Goal: Communication & Community: Answer question/provide support

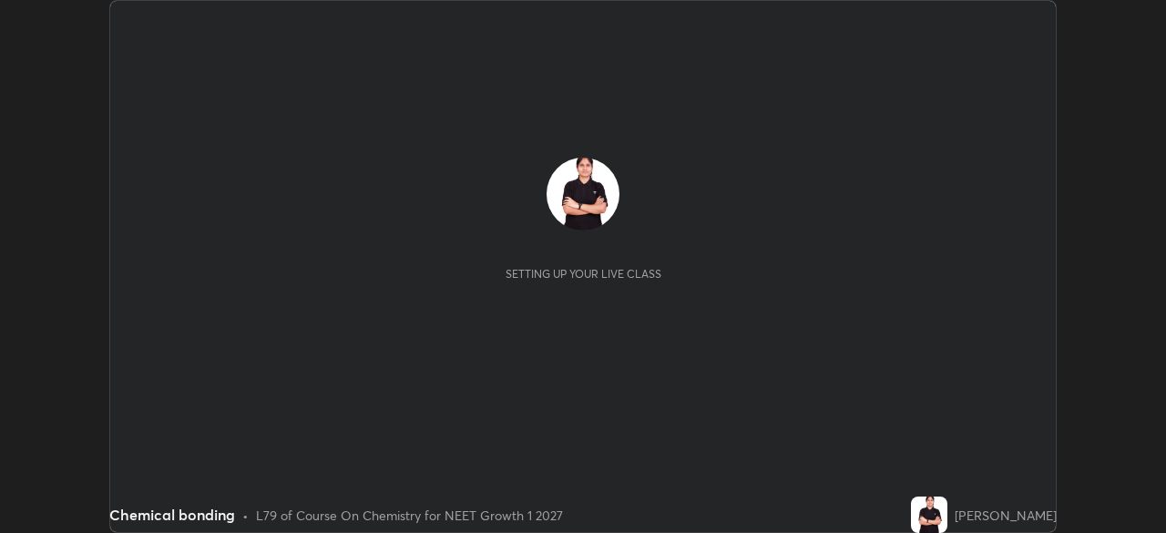
scroll to position [533, 1165]
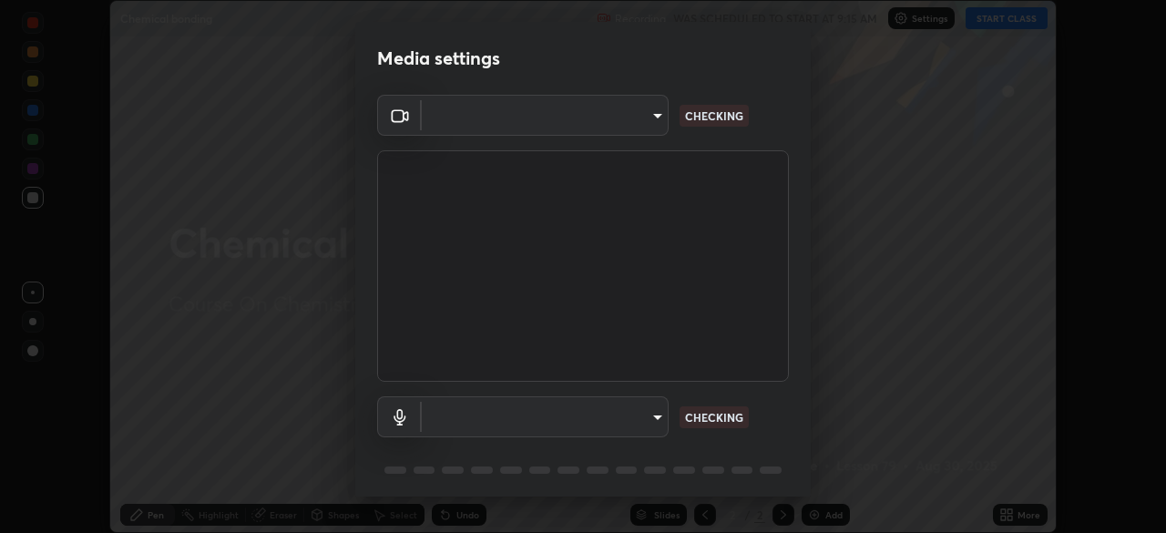
click at [598, 117] on body "Erase all Chemical bonding Recording WAS SCHEDULED TO START AT 9:15 AM Settings…" at bounding box center [583, 266] width 1166 height 533
type input "5402053dac797fbd6203b9055fefd71c8703e877445e1219393e3e645ba4b0f2"
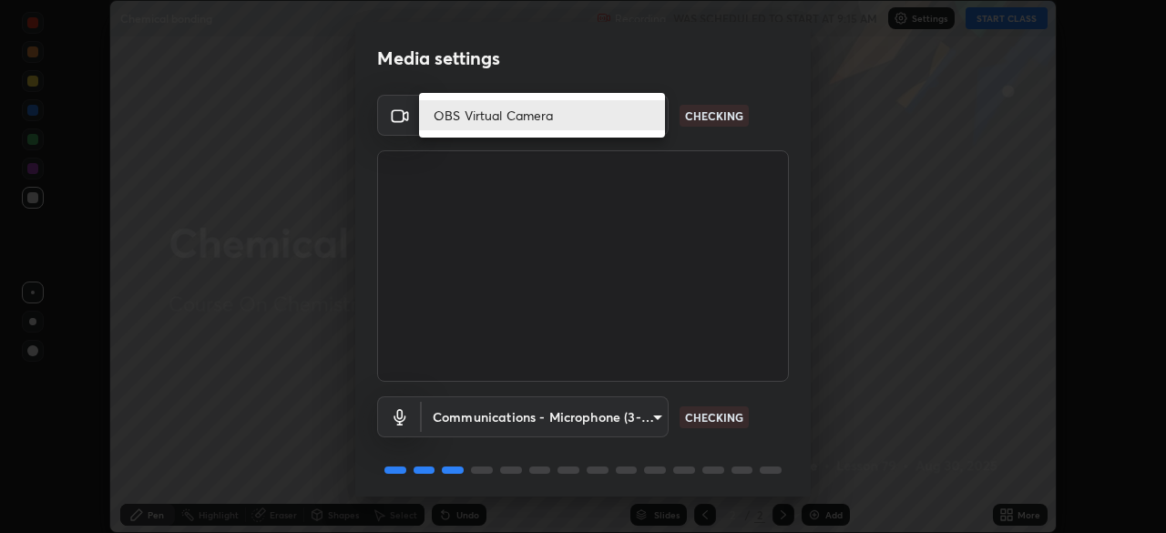
click at [538, 122] on li "OBS Virtual Camera" at bounding box center [542, 115] width 246 height 30
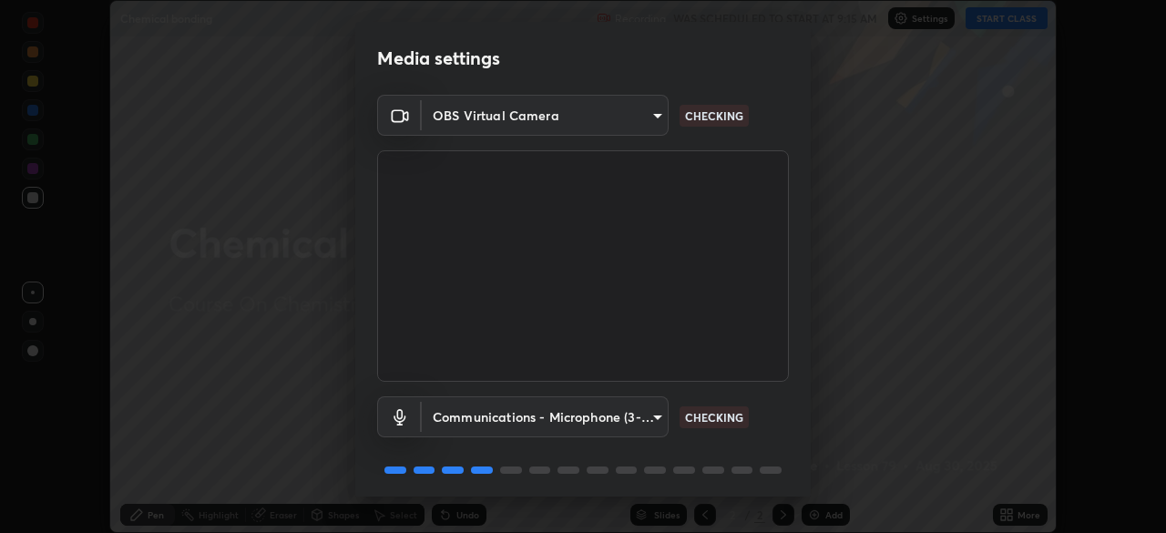
click at [514, 418] on body "Erase all Chemical bonding Recording WAS SCHEDULED TO START AT 9:15 AM Settings…" at bounding box center [583, 266] width 1166 height 533
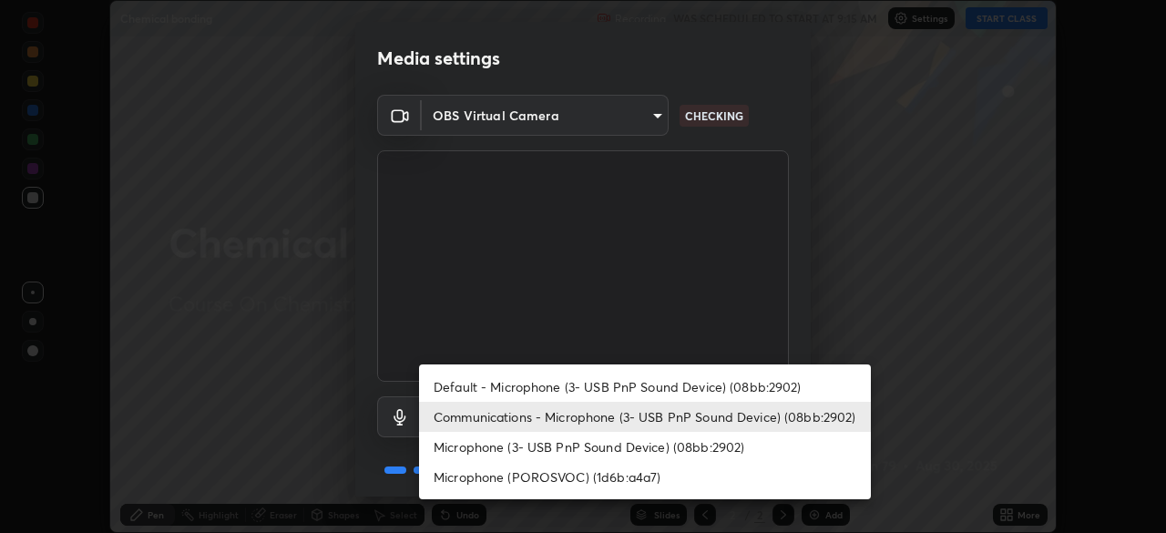
click at [501, 383] on li "Default - Microphone (3- USB PnP Sound Device) (08bb:2902)" at bounding box center [645, 387] width 452 height 30
type input "default"
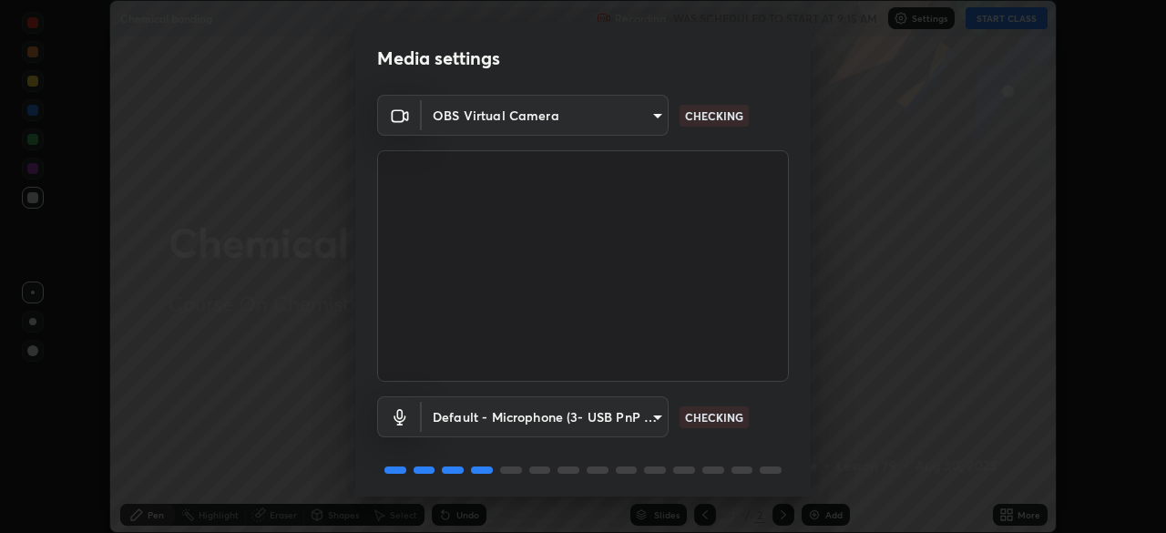
scroll to position [65, 0]
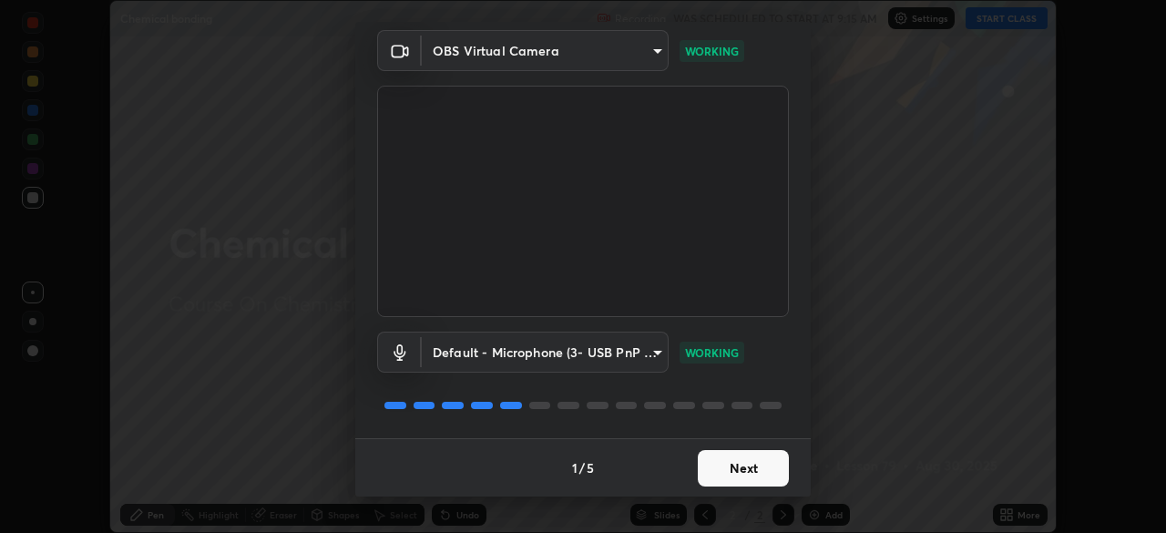
click at [730, 461] on button "Next" at bounding box center [743, 468] width 91 height 36
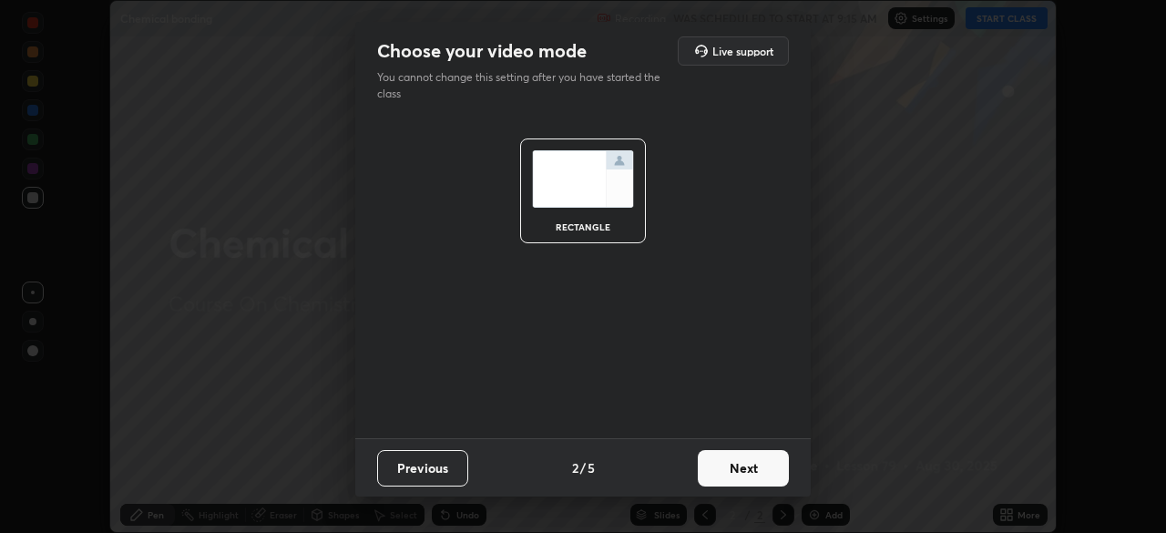
scroll to position [0, 0]
click at [737, 471] on button "Next" at bounding box center [743, 468] width 91 height 36
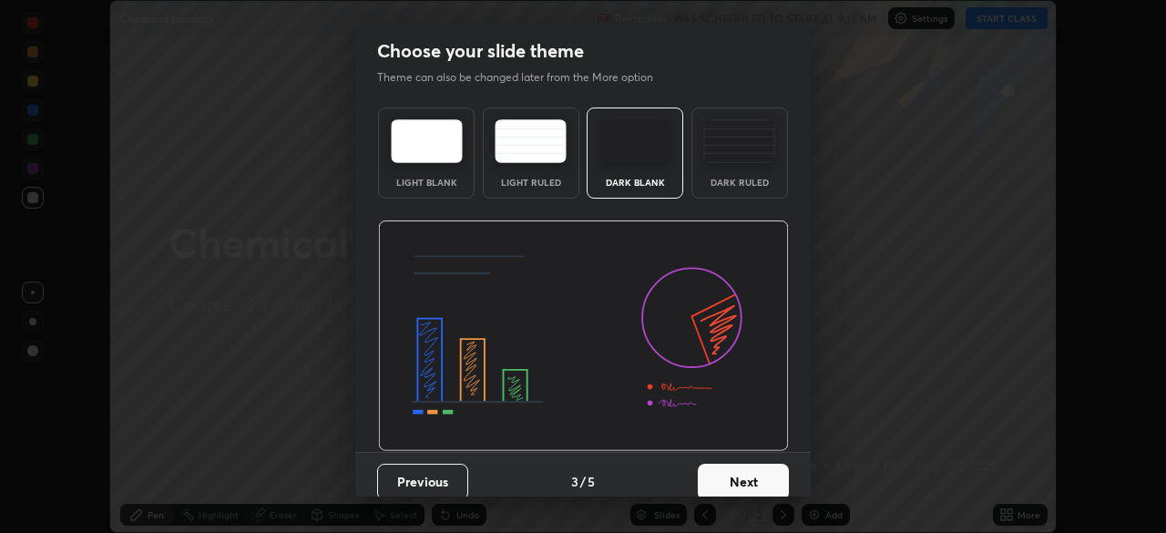
click at [754, 472] on button "Next" at bounding box center [743, 482] width 91 height 36
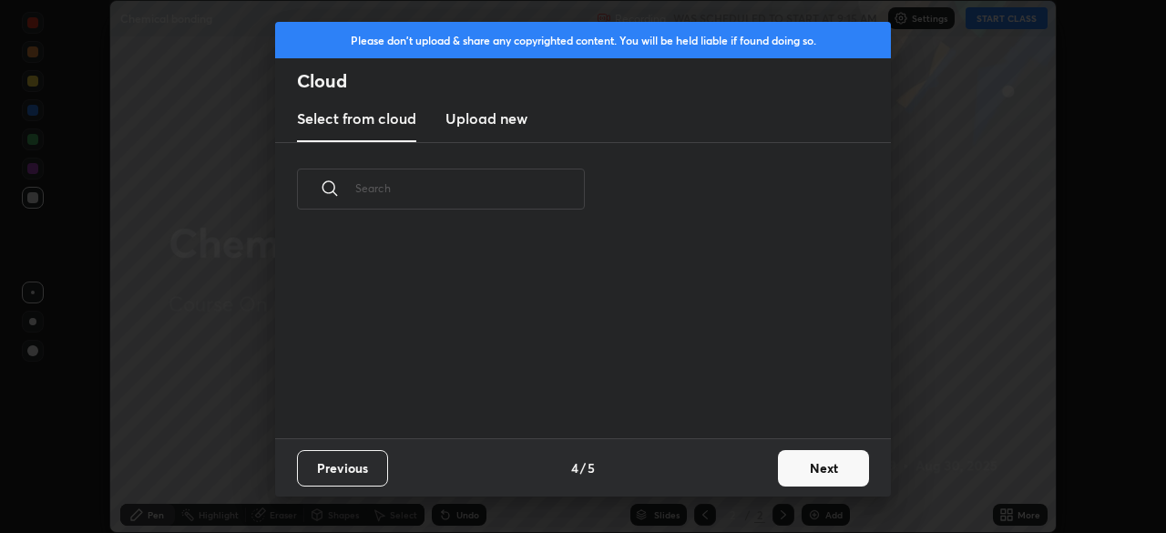
click at [815, 474] on button "Next" at bounding box center [823, 468] width 91 height 36
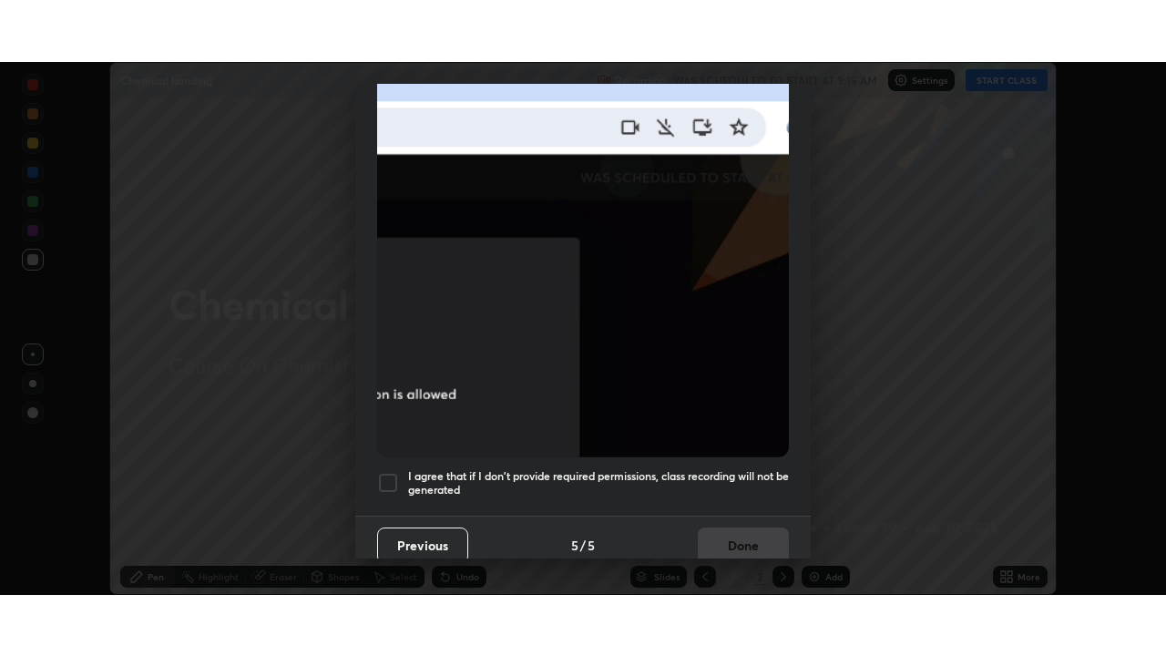
scroll to position [436, 0]
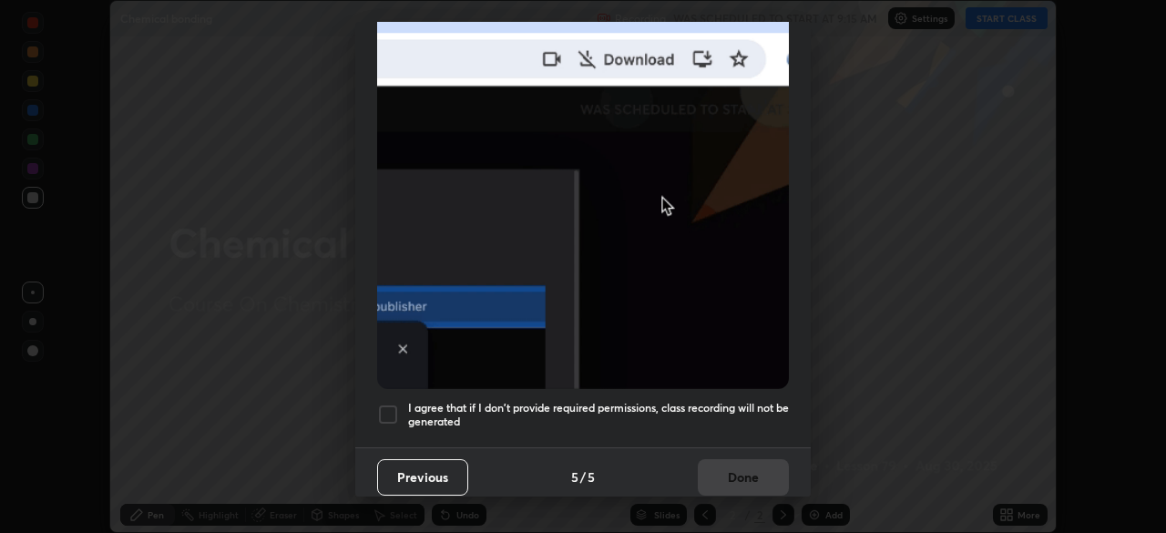
click at [387, 413] on div at bounding box center [388, 415] width 22 height 22
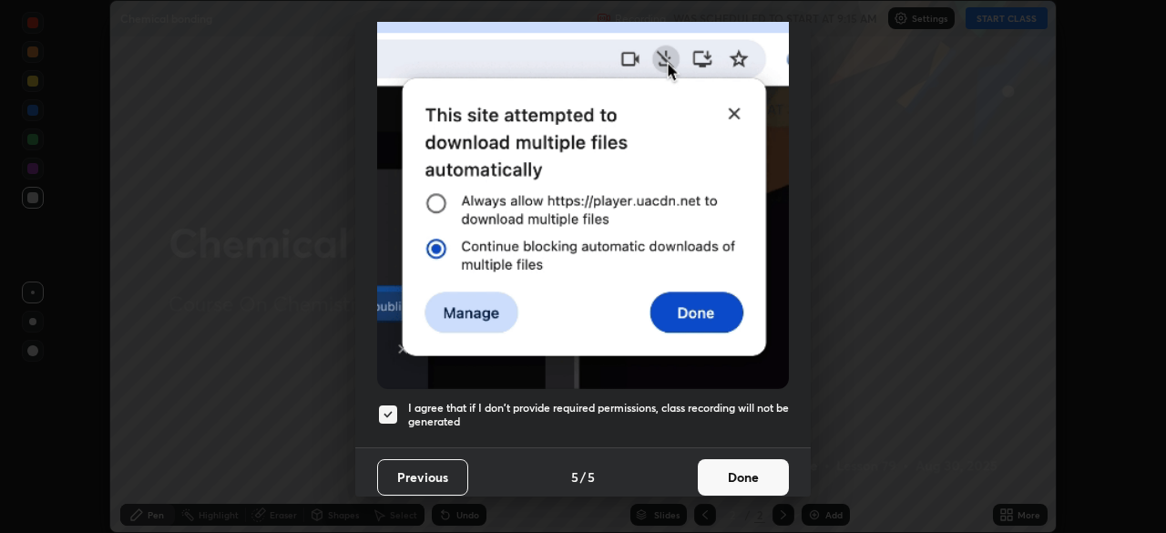
click at [717, 461] on button "Done" at bounding box center [743, 477] width 91 height 36
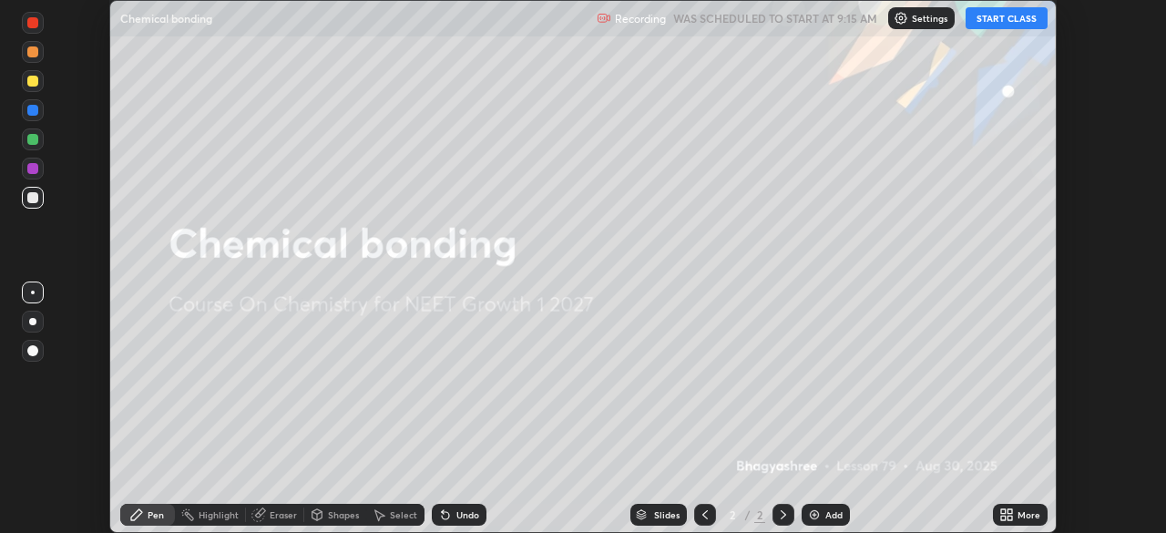
click at [1004, 15] on button "START CLASS" at bounding box center [1007, 18] width 82 height 22
click at [1010, 512] on icon at bounding box center [1009, 511] width 5 height 5
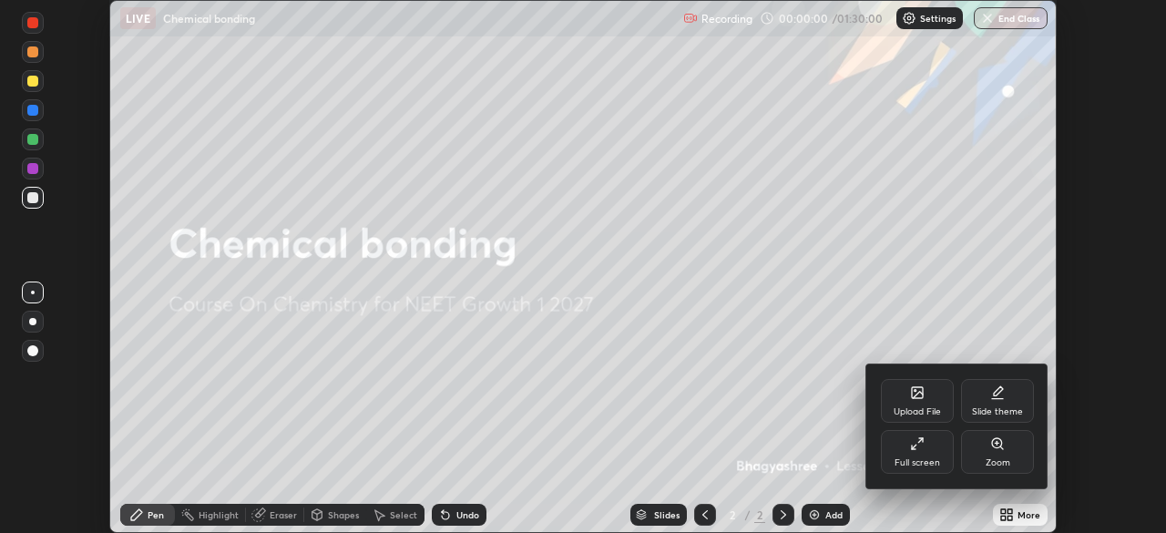
click at [943, 453] on div "Full screen" at bounding box center [917, 452] width 73 height 44
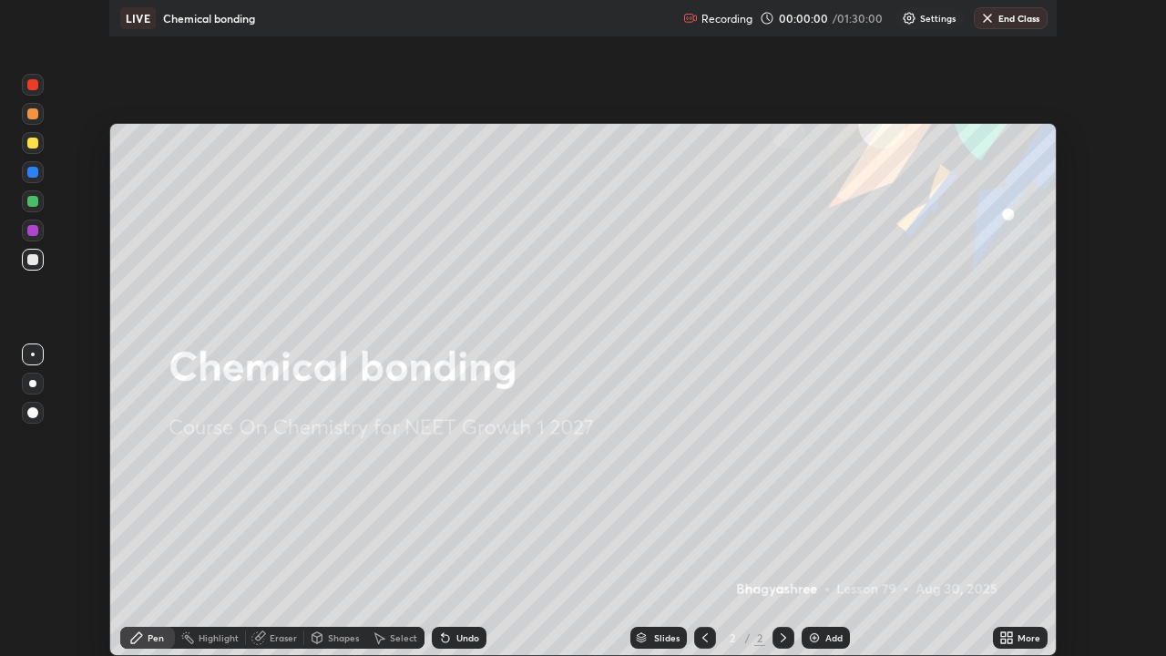
scroll to position [656, 1166]
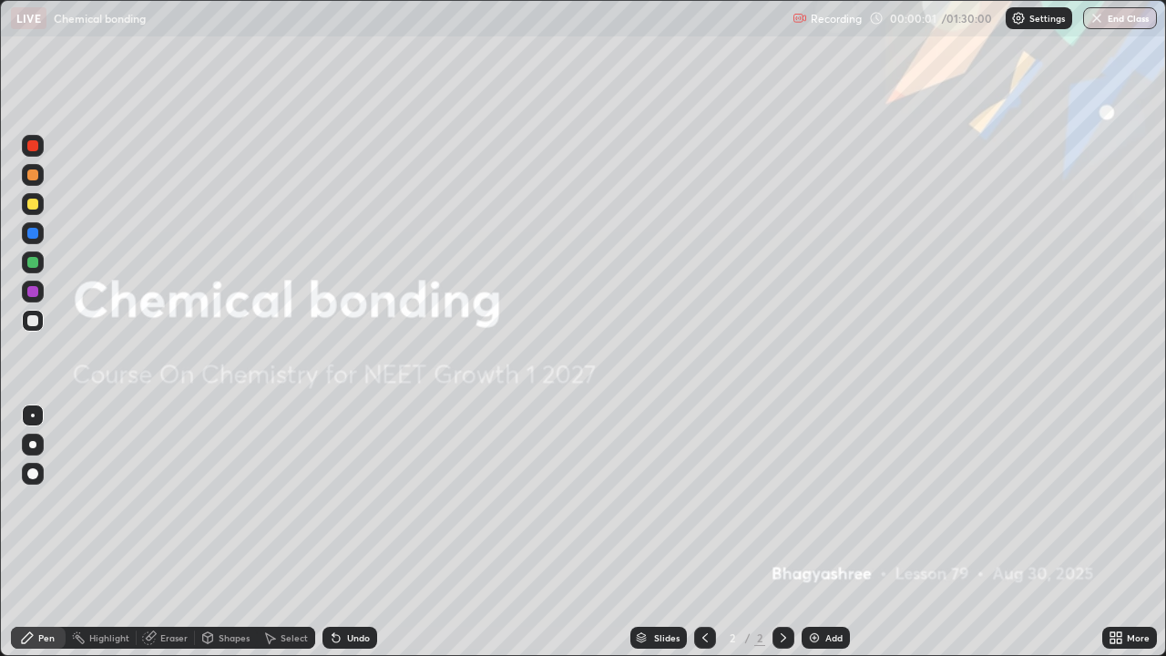
click at [821, 532] on div "Add" at bounding box center [826, 638] width 48 height 22
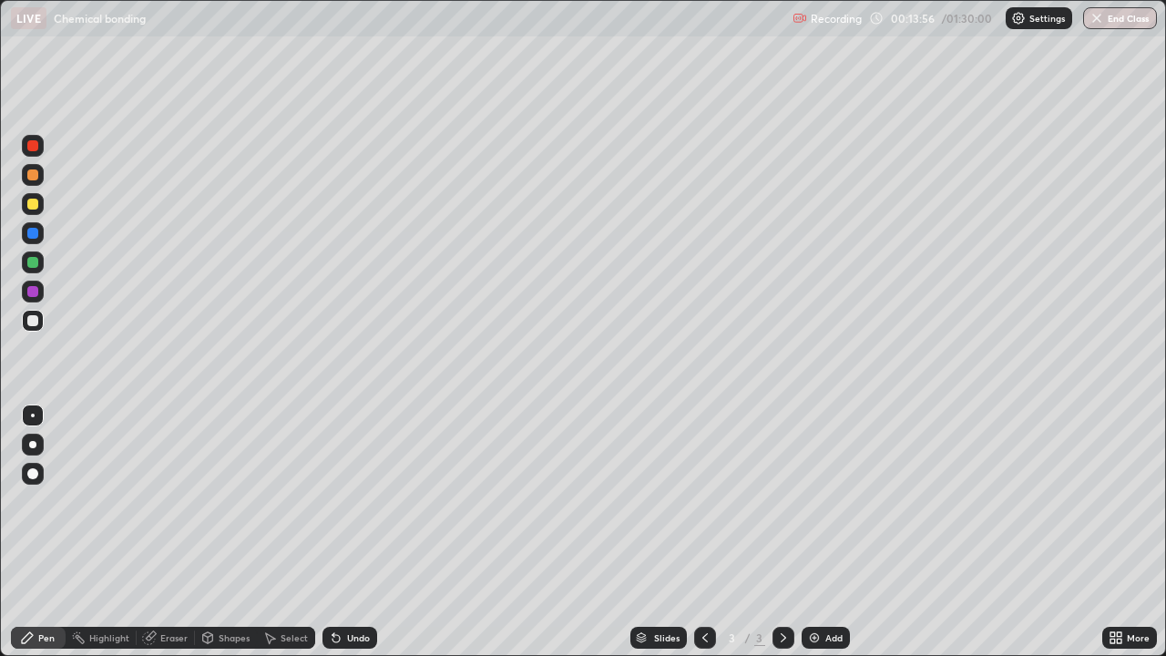
click at [160, 532] on div "Eraser" at bounding box center [173, 637] width 27 height 9
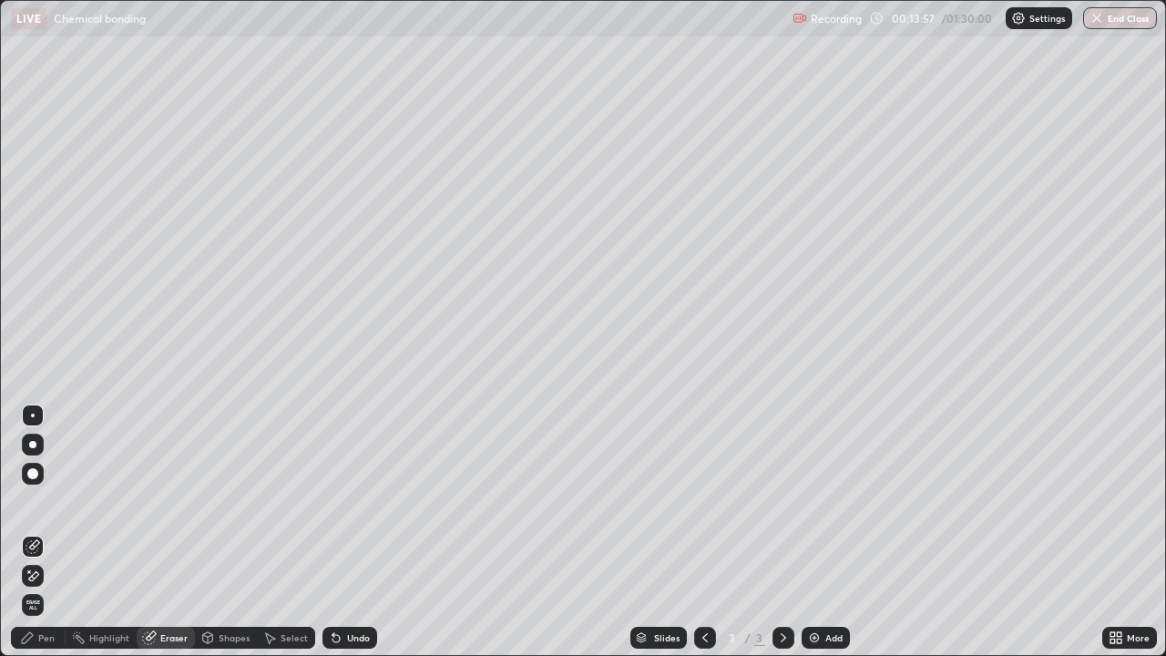
click at [41, 532] on div "Pen" at bounding box center [46, 637] width 16 height 9
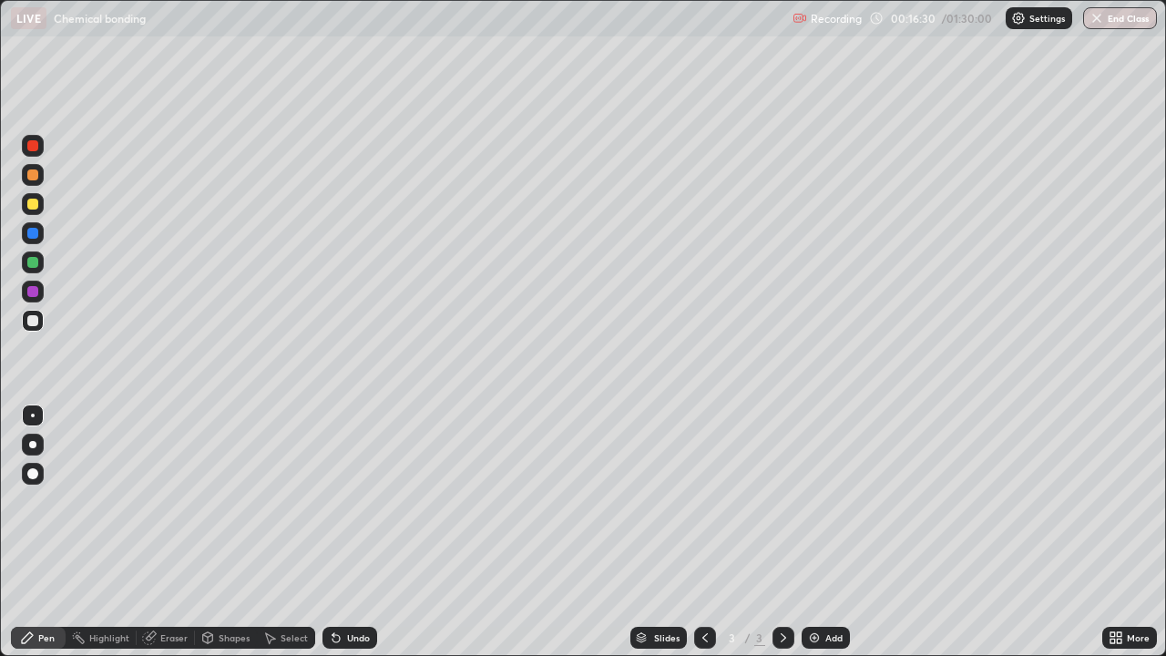
click at [32, 312] on div at bounding box center [33, 321] width 22 height 22
click at [32, 296] on div at bounding box center [32, 291] width 11 height 11
click at [347, 532] on div "Undo" at bounding box center [358, 637] width 23 height 9
click at [350, 532] on div "Undo" at bounding box center [349, 638] width 55 height 22
click at [361, 532] on div "Undo" at bounding box center [349, 638] width 55 height 22
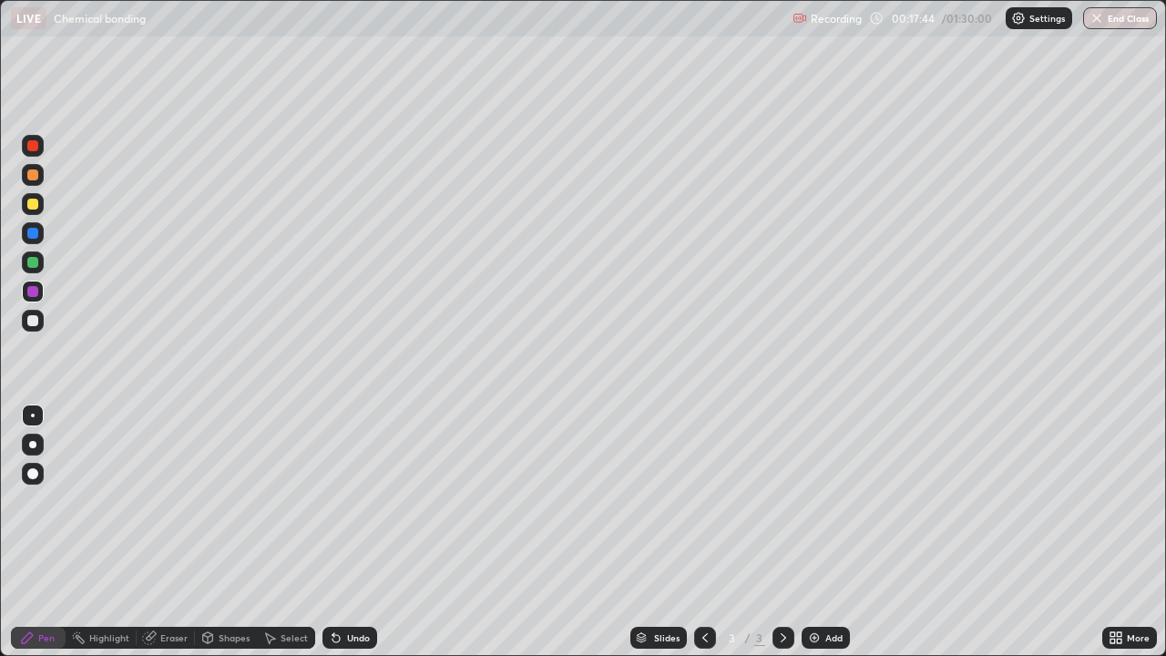
click at [34, 319] on div at bounding box center [32, 320] width 11 height 11
click at [32, 240] on div at bounding box center [33, 233] width 22 height 22
click at [27, 322] on div at bounding box center [32, 320] width 11 height 11
click at [33, 292] on div at bounding box center [32, 291] width 11 height 11
click at [816, 532] on img at bounding box center [814, 637] width 15 height 15
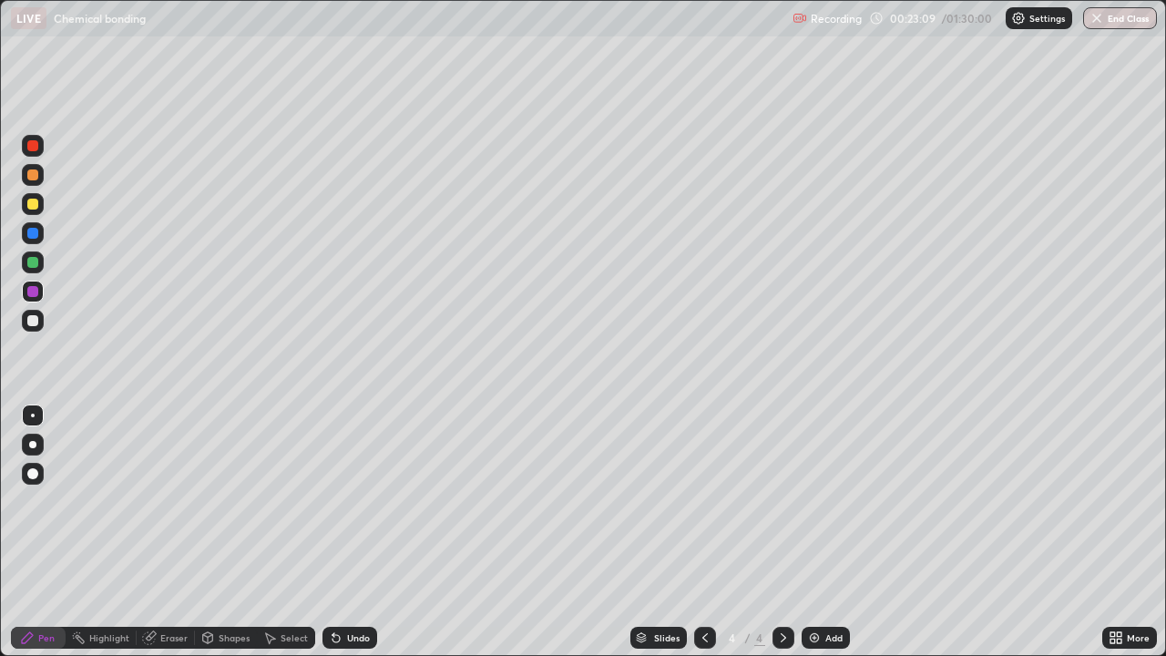
click at [38, 327] on div at bounding box center [33, 321] width 22 height 22
click at [29, 203] on div at bounding box center [32, 204] width 11 height 11
click at [34, 323] on div at bounding box center [32, 320] width 11 height 11
click at [30, 236] on div at bounding box center [32, 233] width 11 height 11
click at [43, 202] on div at bounding box center [33, 204] width 22 height 22
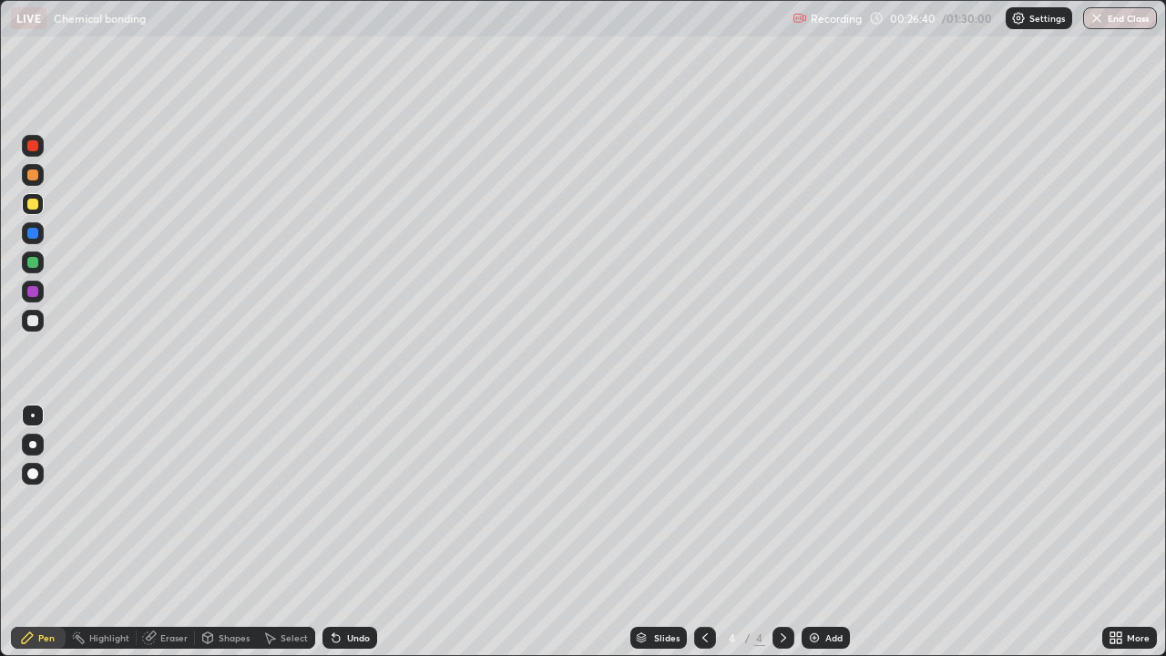
click at [333, 532] on icon at bounding box center [335, 638] width 7 height 7
click at [825, 532] on div "Add" at bounding box center [833, 637] width 17 height 9
click at [32, 316] on div at bounding box center [32, 320] width 11 height 11
click at [342, 532] on div "Undo" at bounding box center [349, 638] width 55 height 22
click at [36, 240] on div at bounding box center [33, 233] width 22 height 22
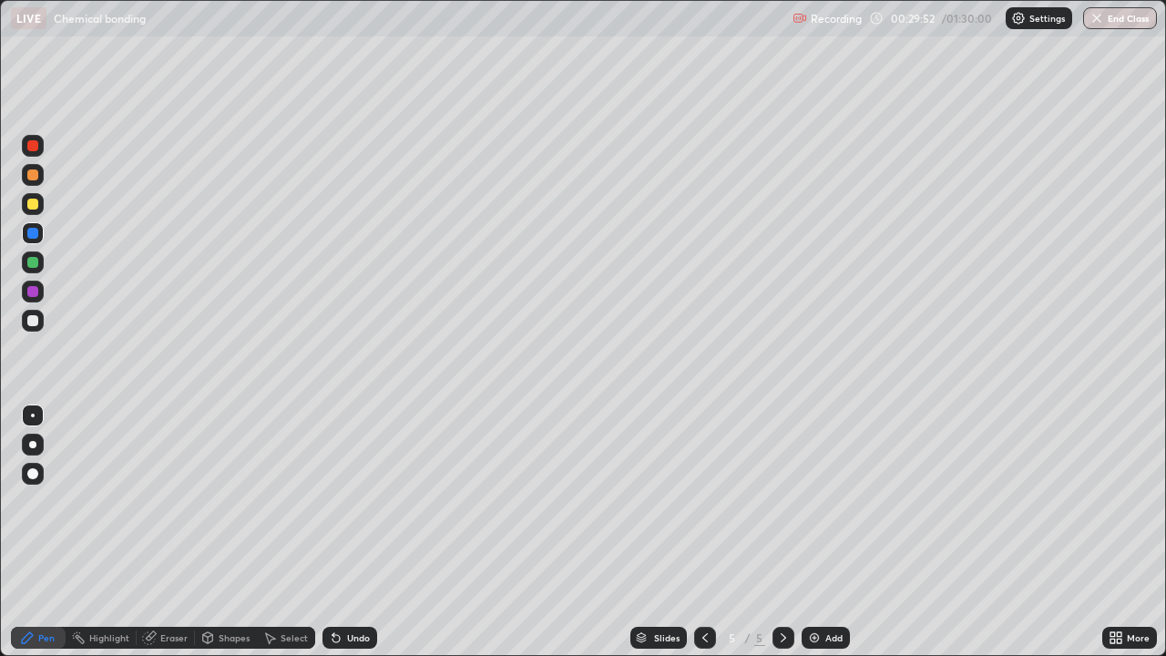
click at [35, 201] on div at bounding box center [32, 204] width 11 height 11
click at [30, 238] on div at bounding box center [32, 233] width 11 height 11
click at [32, 207] on div at bounding box center [32, 204] width 11 height 11
click at [36, 321] on div at bounding box center [32, 320] width 11 height 11
click at [36, 237] on div at bounding box center [32, 233] width 11 height 11
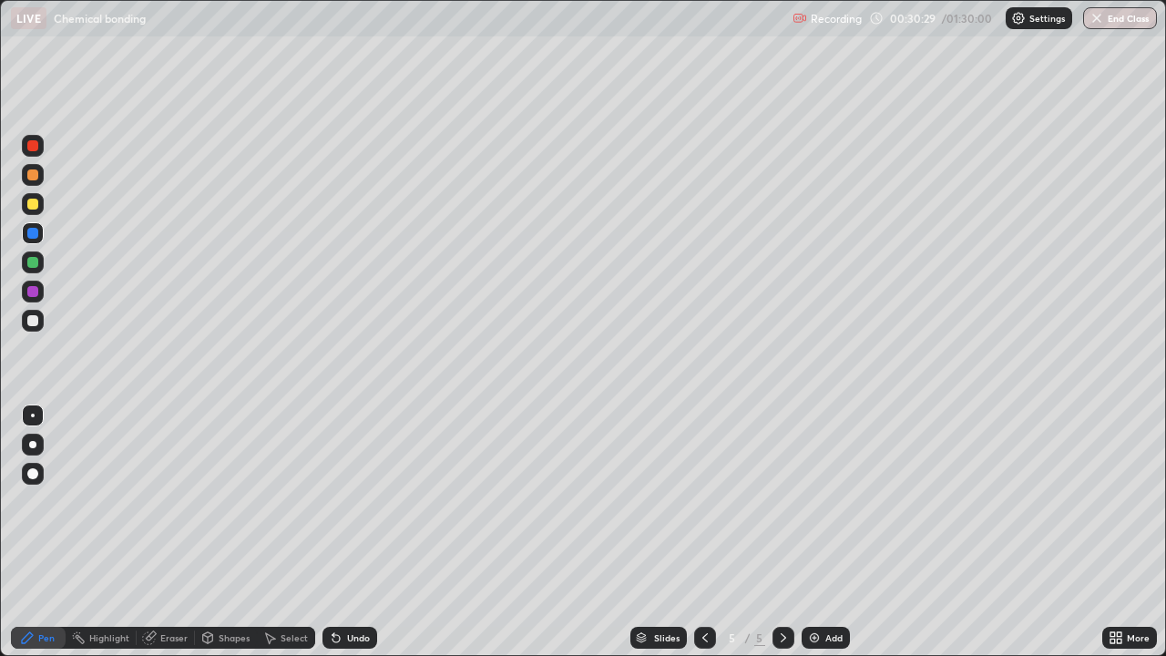
click at [333, 532] on icon at bounding box center [335, 638] width 7 height 7
click at [36, 206] on div at bounding box center [32, 204] width 11 height 11
click at [33, 318] on div at bounding box center [32, 320] width 11 height 11
click at [35, 291] on div at bounding box center [32, 291] width 11 height 11
click at [823, 532] on div "Add" at bounding box center [826, 638] width 48 height 22
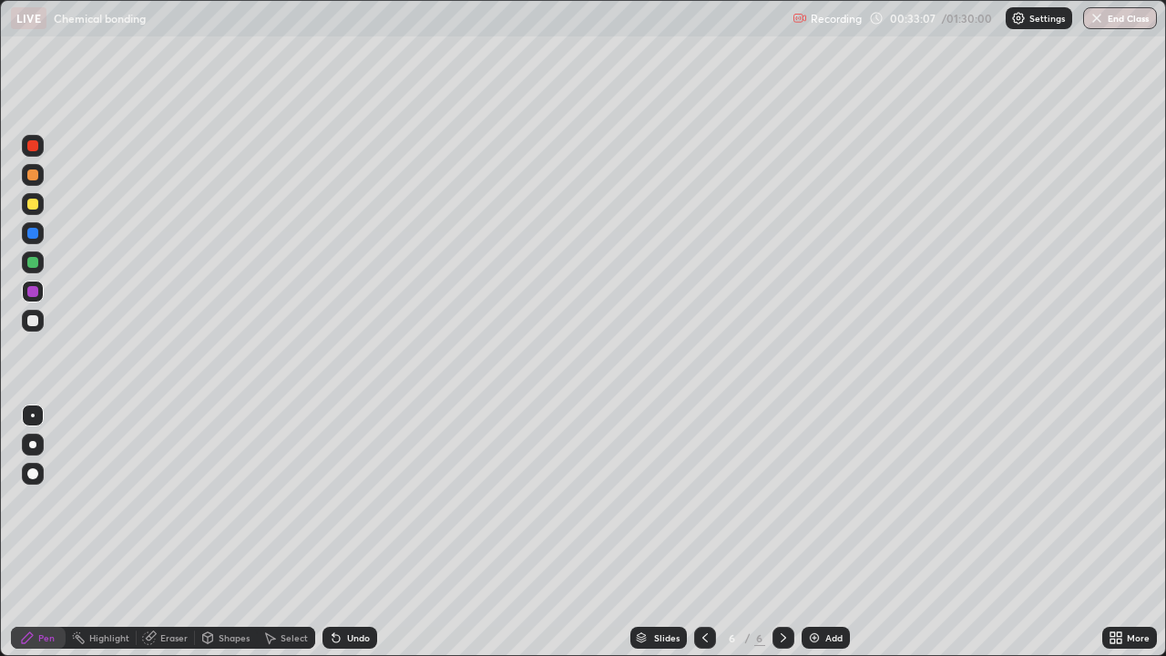
click at [34, 204] on div at bounding box center [32, 204] width 11 height 11
click at [704, 532] on icon at bounding box center [705, 637] width 15 height 15
click at [784, 532] on div at bounding box center [783, 638] width 22 height 22
click at [33, 322] on div at bounding box center [32, 320] width 11 height 11
click at [332, 532] on icon at bounding box center [335, 638] width 7 height 7
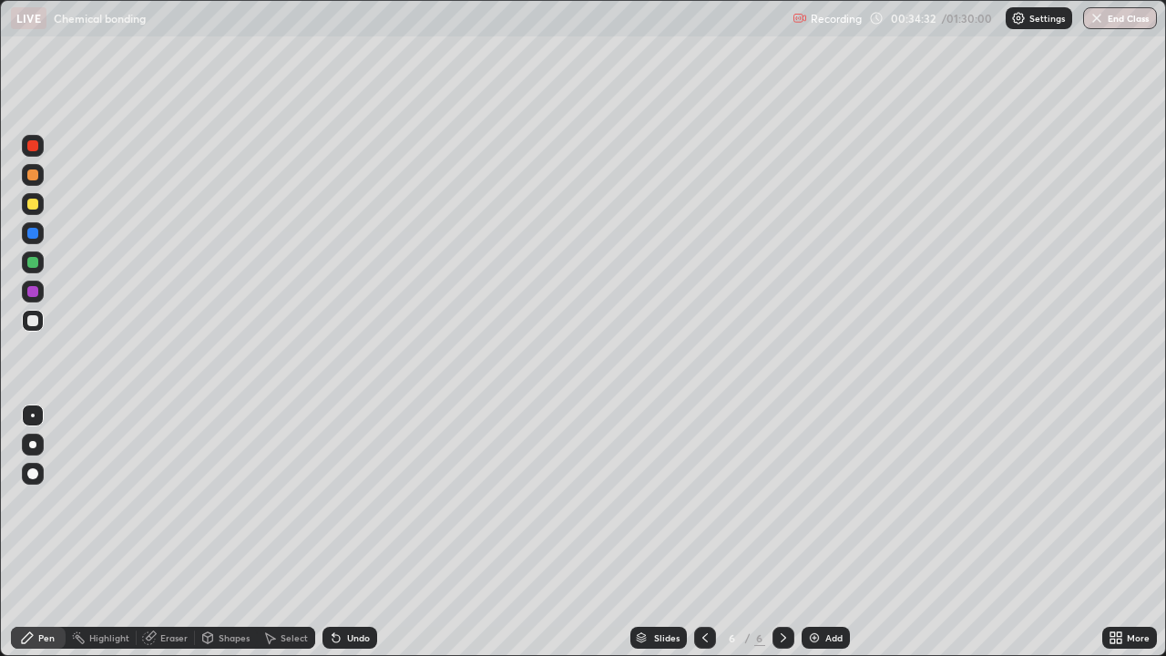
click at [333, 532] on icon at bounding box center [335, 638] width 7 height 7
click at [336, 532] on div "Undo" at bounding box center [349, 638] width 55 height 22
click at [342, 532] on div "Undo" at bounding box center [349, 638] width 55 height 22
click at [339, 532] on icon at bounding box center [336, 637] width 15 height 15
click at [341, 532] on div "Undo" at bounding box center [349, 638] width 55 height 22
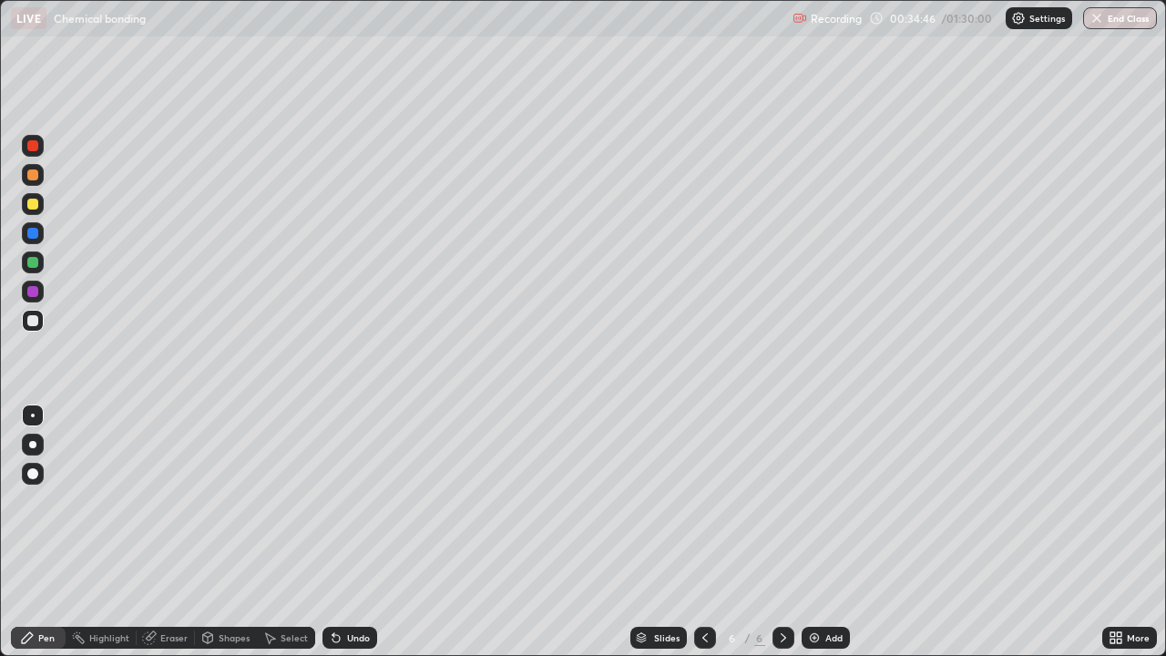
click at [336, 532] on icon at bounding box center [336, 637] width 15 height 15
click at [34, 292] on div at bounding box center [32, 291] width 11 height 11
click at [40, 323] on div at bounding box center [33, 321] width 22 height 22
click at [30, 263] on div at bounding box center [32, 262] width 11 height 11
click at [36, 232] on div at bounding box center [32, 233] width 11 height 11
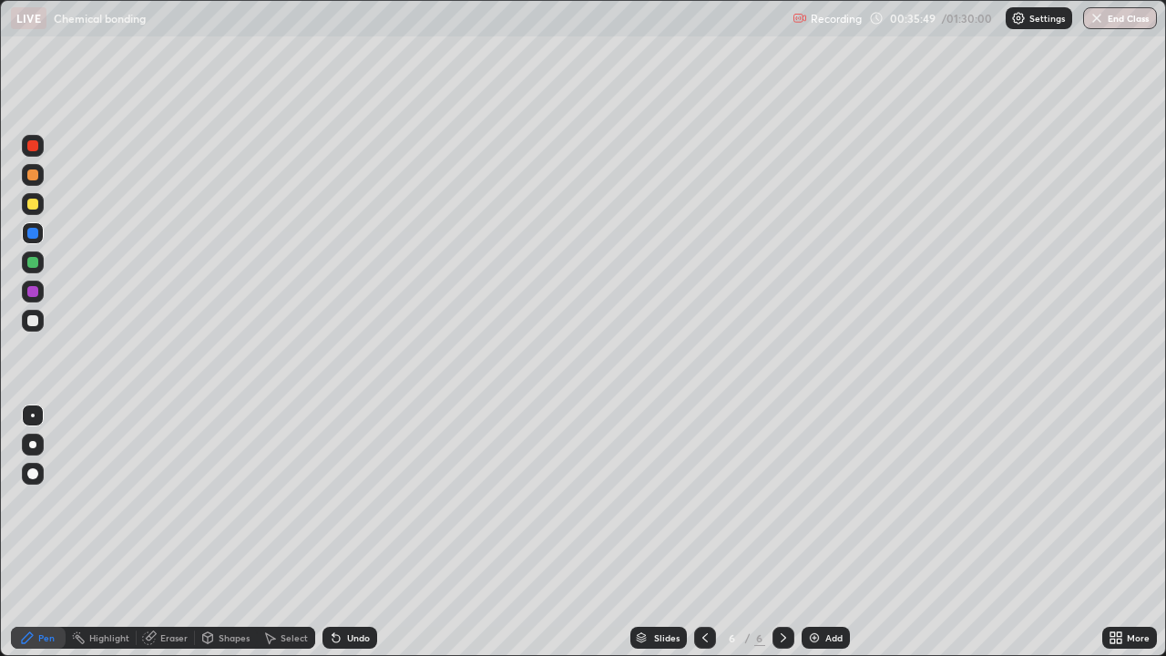
click at [332, 532] on icon at bounding box center [333, 634] width 2 height 2
click at [32, 261] on div at bounding box center [32, 262] width 11 height 11
click at [34, 233] on div at bounding box center [32, 233] width 11 height 11
click at [694, 532] on div at bounding box center [705, 638] width 22 height 22
click at [781, 532] on icon at bounding box center [783, 637] width 5 height 9
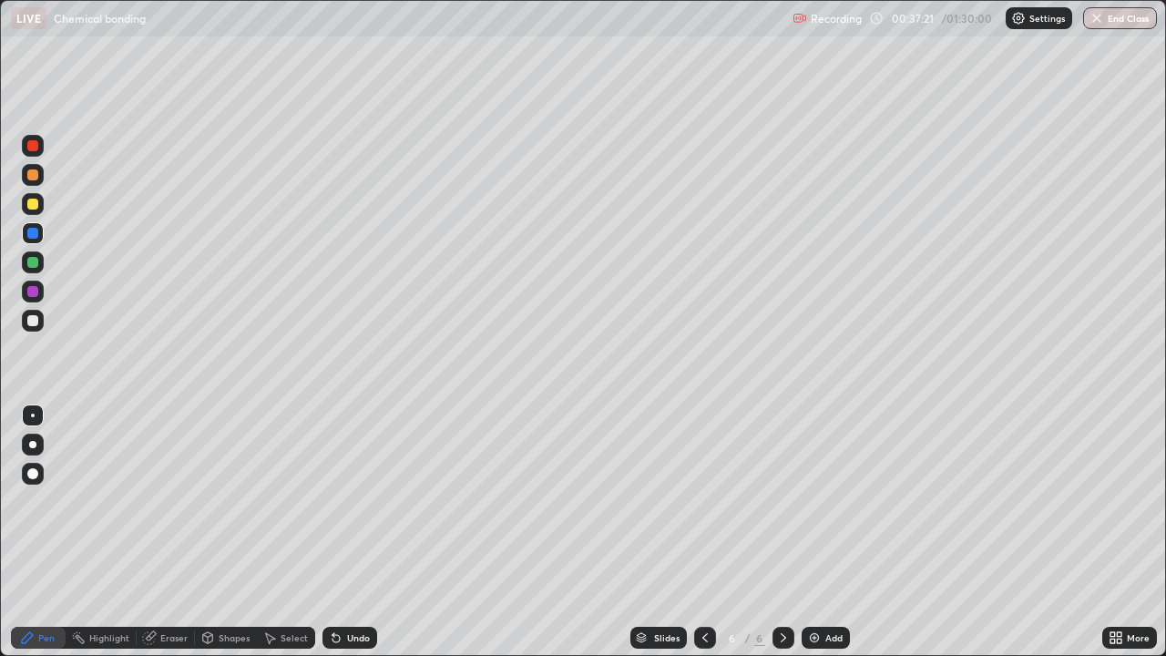
click at [28, 204] on div at bounding box center [32, 204] width 11 height 11
click at [32, 327] on div at bounding box center [33, 321] width 22 height 22
click at [34, 235] on div at bounding box center [32, 233] width 11 height 11
click at [816, 532] on img at bounding box center [814, 637] width 15 height 15
click at [698, 532] on div at bounding box center [705, 638] width 22 height 22
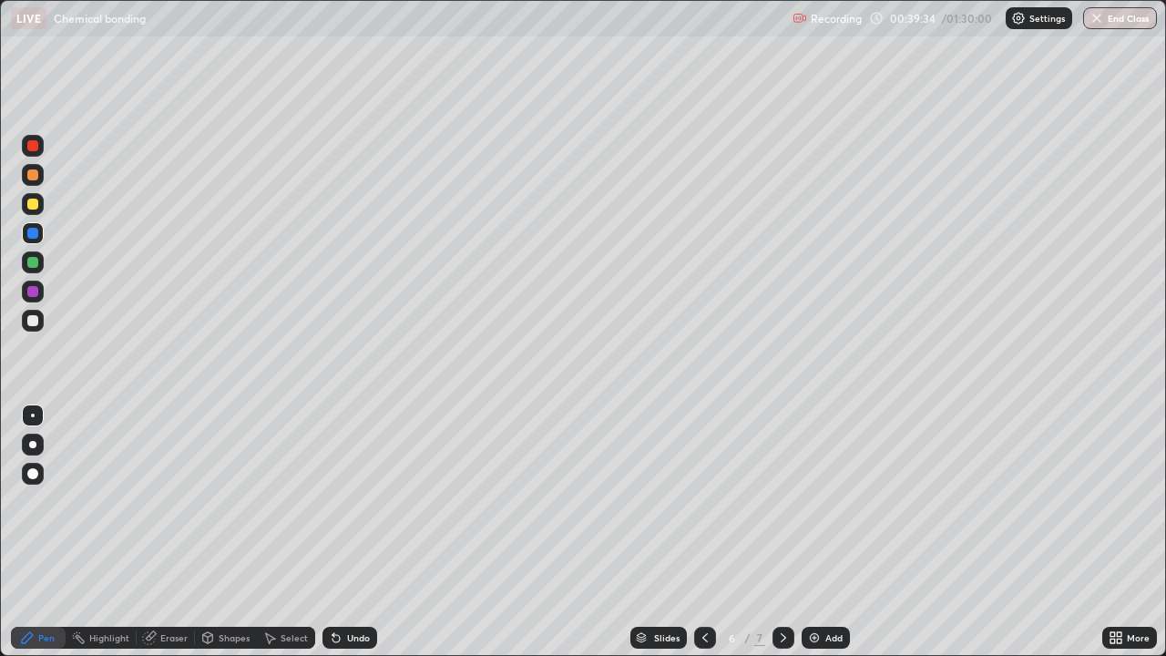
click at [782, 532] on icon at bounding box center [783, 637] width 15 height 15
click at [35, 211] on div at bounding box center [33, 204] width 22 height 22
click at [34, 323] on div at bounding box center [32, 320] width 11 height 11
click at [36, 204] on div at bounding box center [32, 204] width 11 height 11
click at [27, 241] on div at bounding box center [33, 233] width 22 height 22
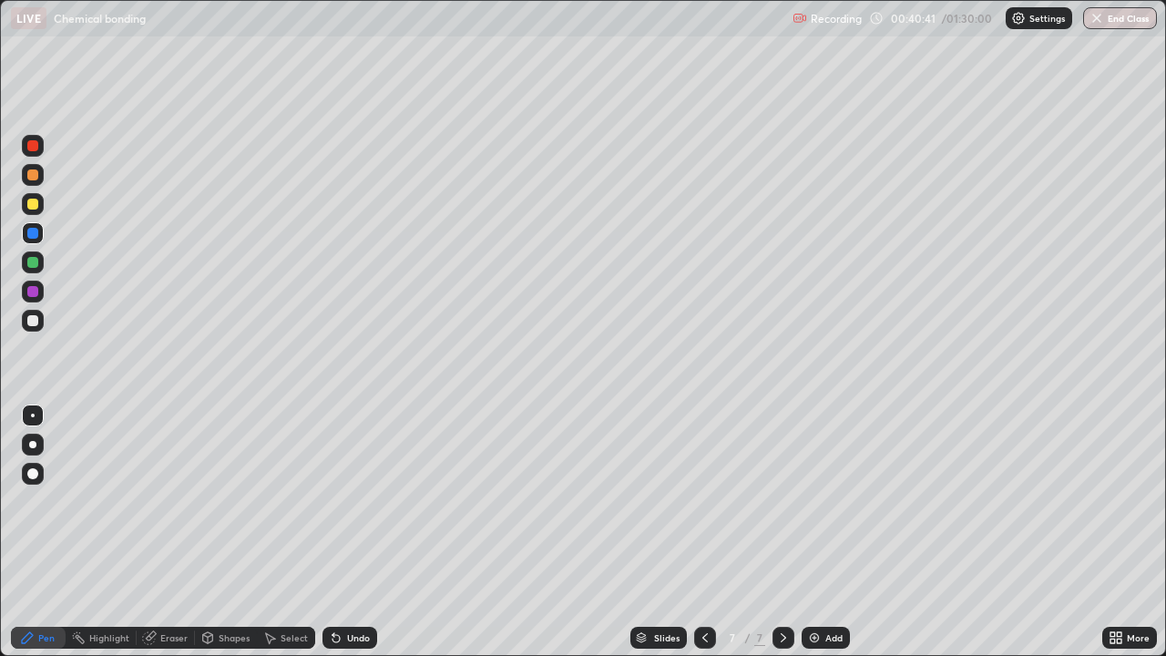
click at [36, 322] on div at bounding box center [32, 320] width 11 height 11
click at [34, 200] on div at bounding box center [32, 204] width 11 height 11
click at [40, 323] on div at bounding box center [33, 321] width 22 height 22
click at [35, 294] on div at bounding box center [32, 291] width 11 height 11
click at [32, 265] on div at bounding box center [32, 262] width 11 height 11
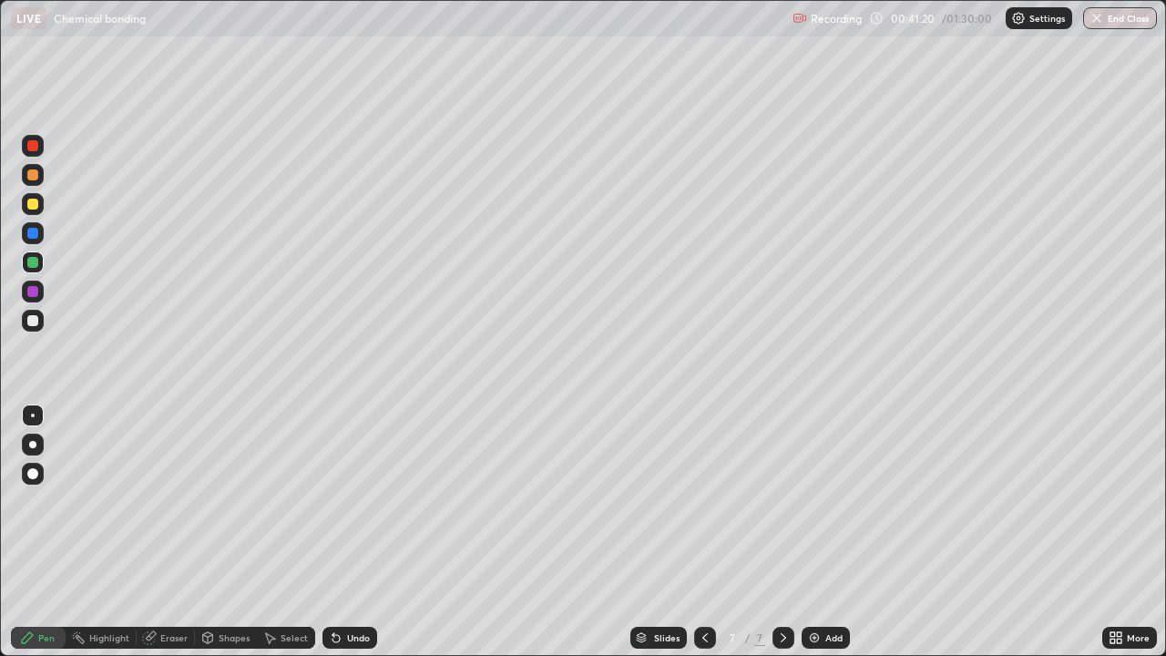
click at [42, 147] on div at bounding box center [33, 146] width 22 height 22
click at [30, 319] on div at bounding box center [32, 320] width 11 height 11
click at [815, 532] on img at bounding box center [814, 637] width 15 height 15
click at [36, 288] on div at bounding box center [32, 291] width 11 height 11
click at [29, 234] on div at bounding box center [32, 233] width 11 height 11
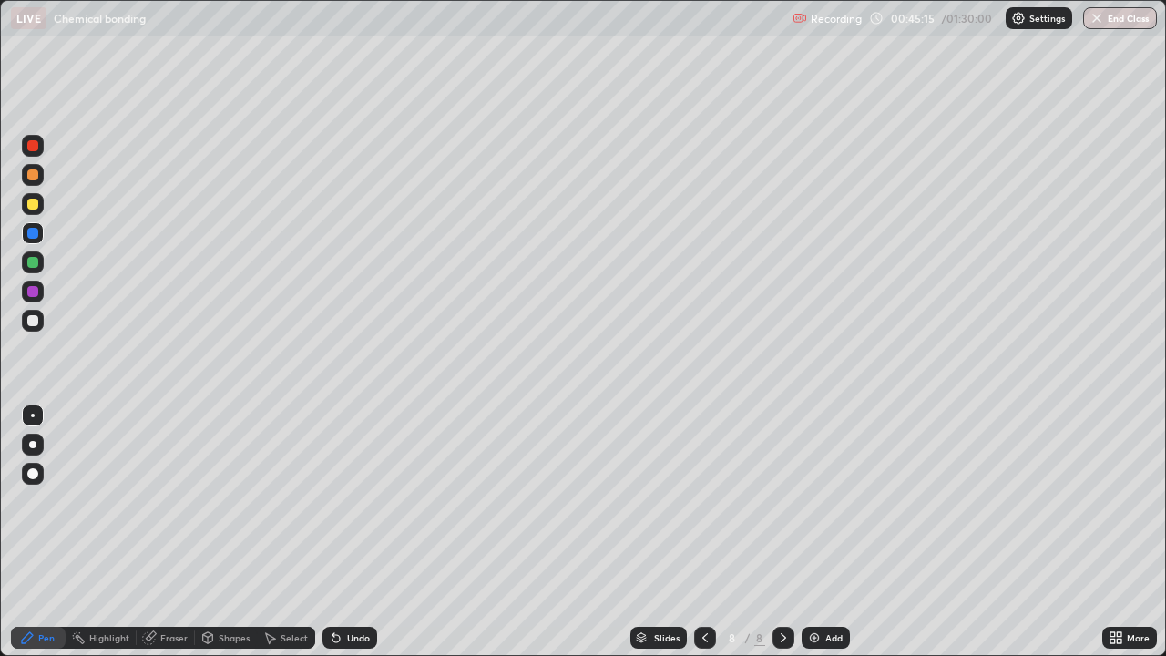
click at [36, 169] on div at bounding box center [32, 174] width 11 height 11
click at [26, 293] on div at bounding box center [33, 292] width 22 height 22
click at [37, 235] on div at bounding box center [32, 233] width 11 height 11
click at [35, 291] on div at bounding box center [32, 291] width 11 height 11
click at [33, 176] on div at bounding box center [32, 174] width 11 height 11
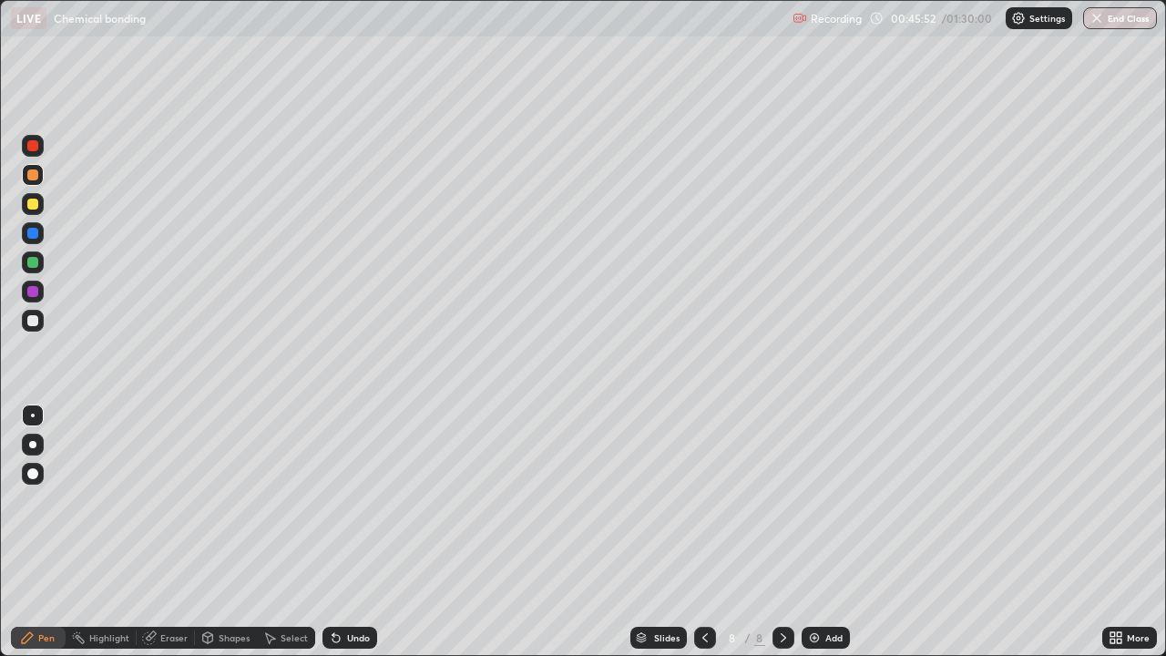
click at [344, 532] on div "Undo" at bounding box center [349, 638] width 55 height 22
click at [35, 325] on div at bounding box center [32, 320] width 11 height 11
click at [822, 532] on div "Add" at bounding box center [826, 638] width 48 height 22
click at [36, 238] on div at bounding box center [32, 233] width 11 height 11
click at [31, 291] on div at bounding box center [32, 291] width 11 height 11
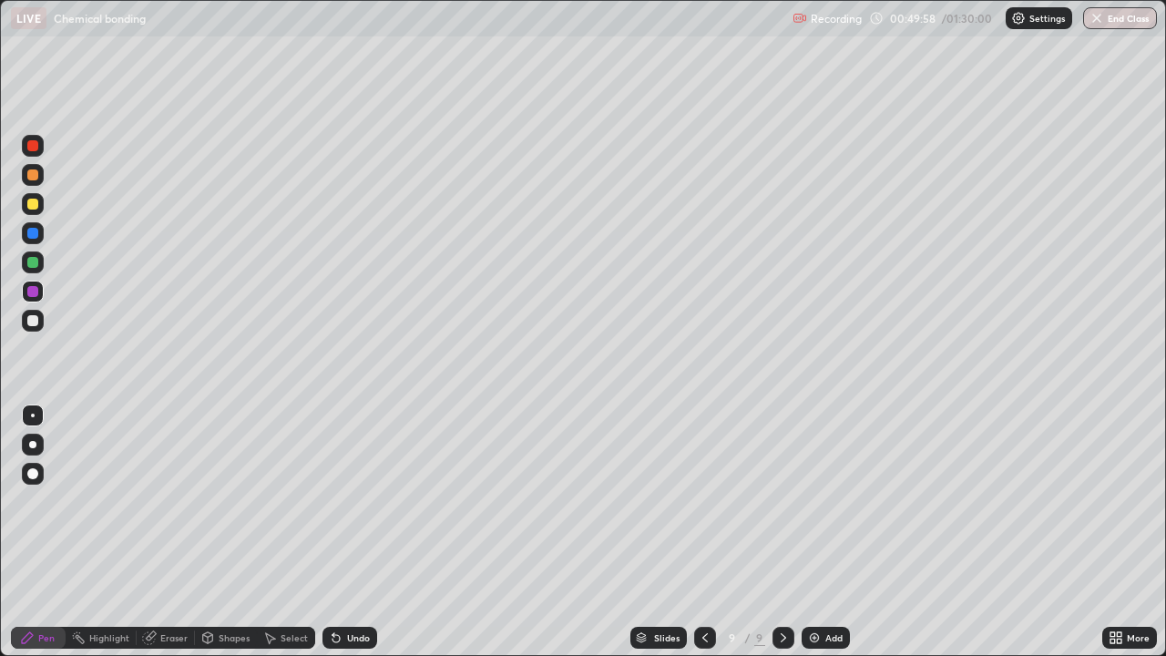
click at [34, 262] on div at bounding box center [32, 262] width 11 height 11
click at [332, 532] on icon at bounding box center [336, 637] width 15 height 15
click at [815, 532] on img at bounding box center [814, 637] width 15 height 15
click at [40, 319] on div at bounding box center [33, 321] width 22 height 22
click at [35, 264] on div at bounding box center [32, 262] width 11 height 11
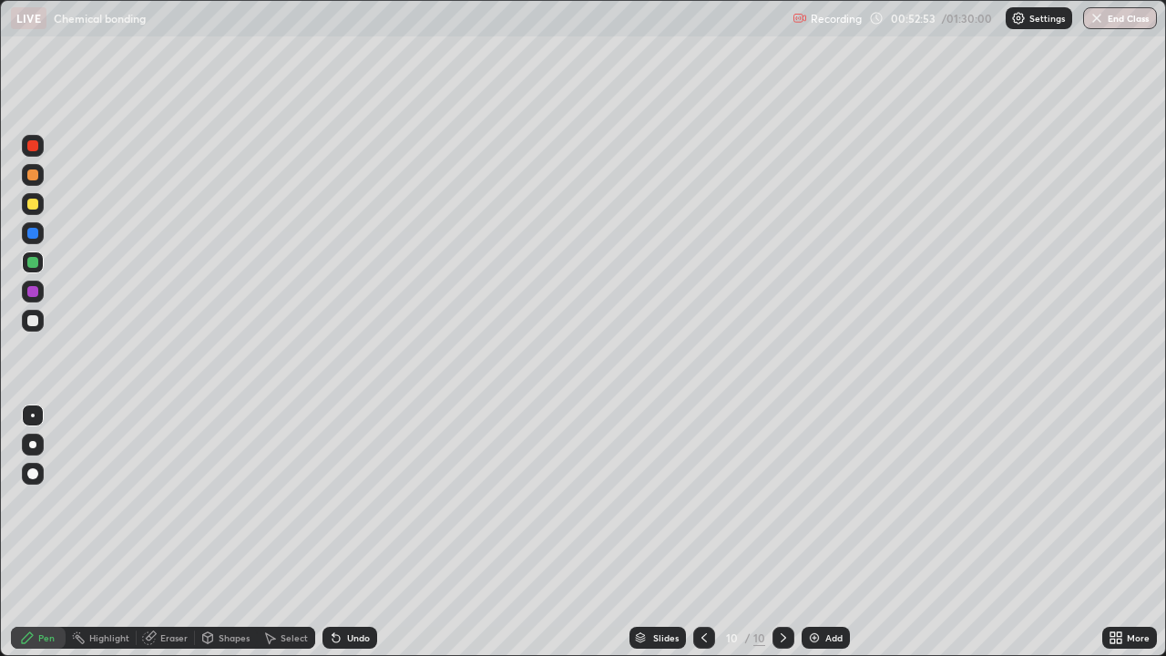
click at [33, 292] on div at bounding box center [32, 291] width 11 height 11
click at [31, 233] on div at bounding box center [32, 233] width 11 height 11
click at [33, 205] on div at bounding box center [32, 204] width 11 height 11
click at [32, 290] on div at bounding box center [32, 291] width 11 height 11
click at [28, 209] on div at bounding box center [33, 204] width 22 height 22
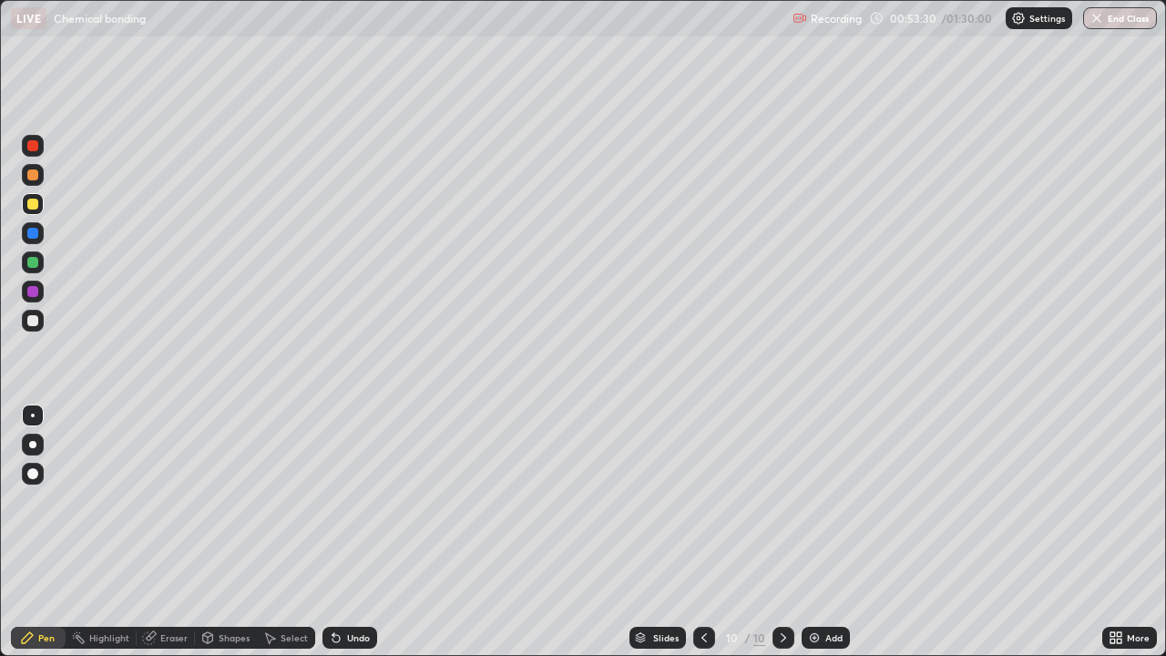
click at [40, 235] on div at bounding box center [33, 233] width 22 height 22
click at [36, 172] on div at bounding box center [32, 174] width 11 height 11
click at [176, 532] on div "Eraser" at bounding box center [173, 637] width 27 height 9
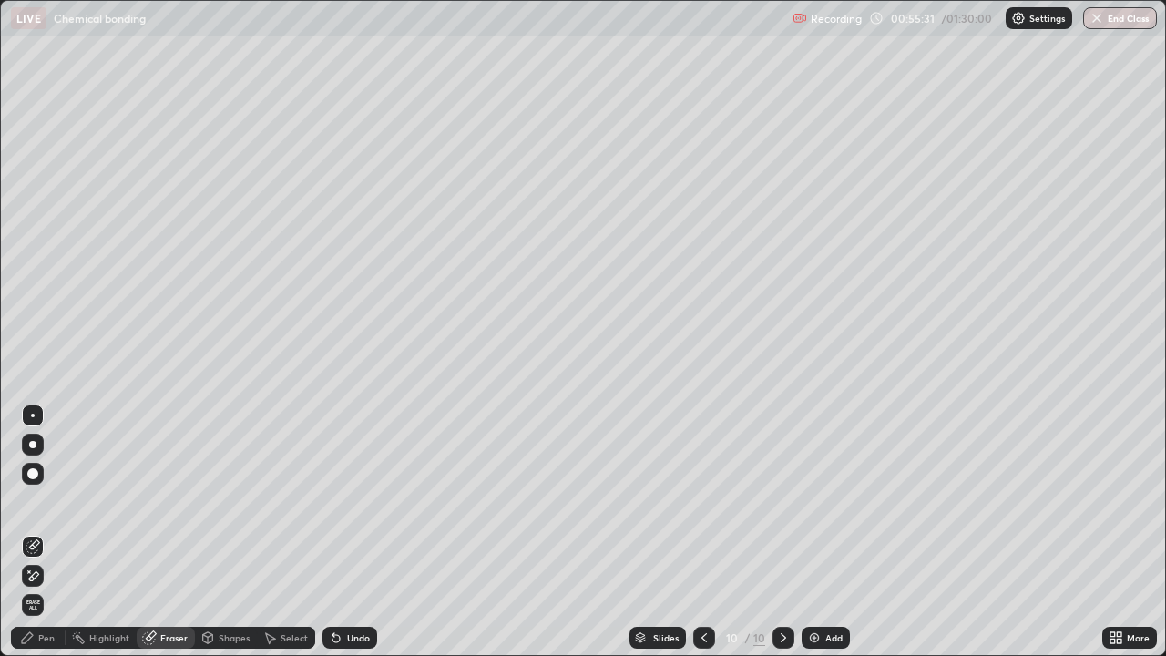
click at [825, 532] on div "Add" at bounding box center [833, 637] width 17 height 9
click at [45, 532] on div "Pen" at bounding box center [46, 637] width 16 height 9
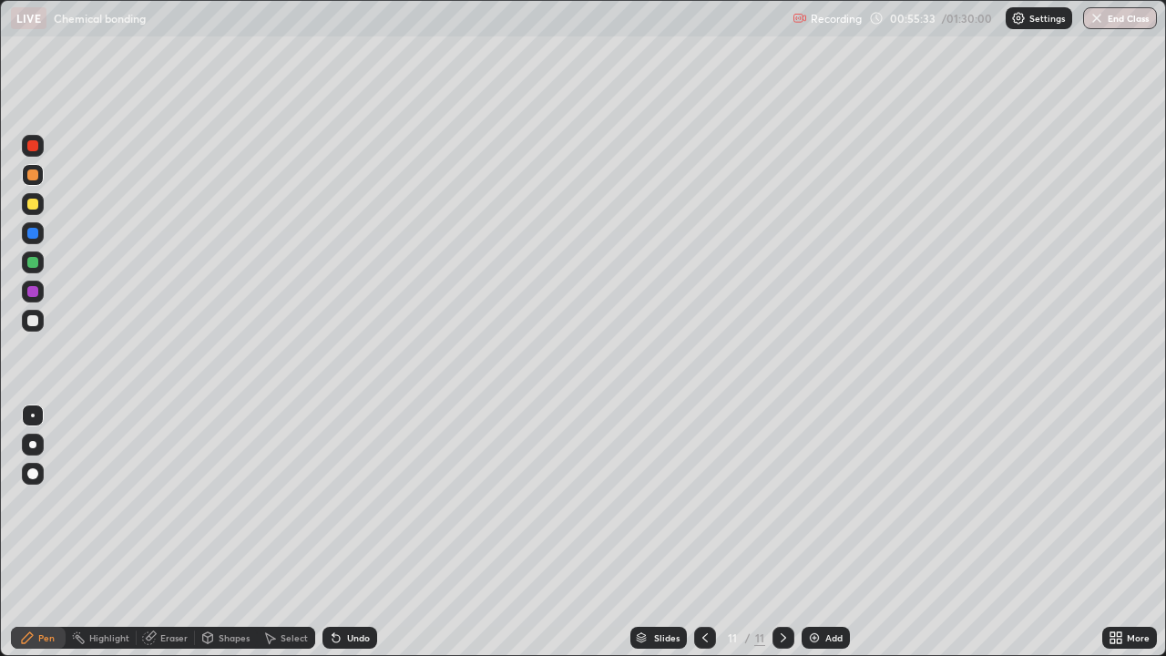
click at [31, 321] on div at bounding box center [32, 320] width 11 height 11
click at [28, 148] on div at bounding box center [32, 145] width 11 height 11
click at [343, 532] on div "Undo" at bounding box center [349, 638] width 55 height 22
click at [36, 236] on div at bounding box center [32, 233] width 11 height 11
click at [37, 206] on div at bounding box center [32, 204] width 11 height 11
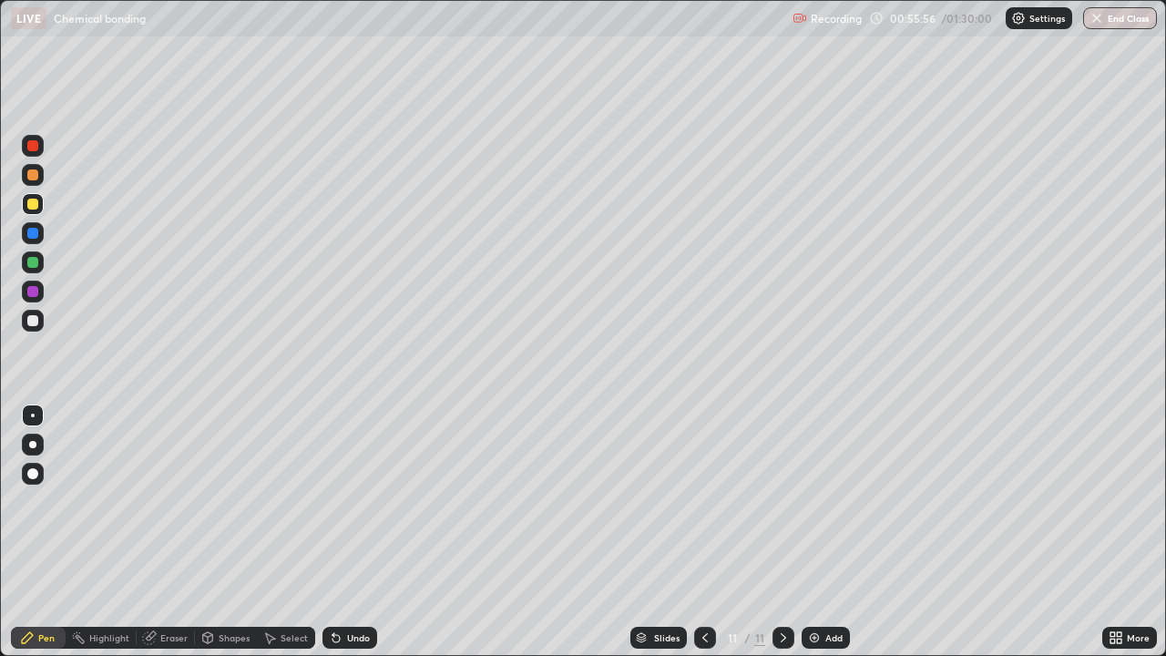
click at [36, 322] on div at bounding box center [32, 320] width 11 height 11
click at [30, 234] on div at bounding box center [32, 233] width 11 height 11
click at [36, 148] on div at bounding box center [32, 145] width 11 height 11
click at [23, 233] on div at bounding box center [33, 233] width 22 height 22
click at [162, 532] on div "Eraser" at bounding box center [166, 638] width 58 height 22
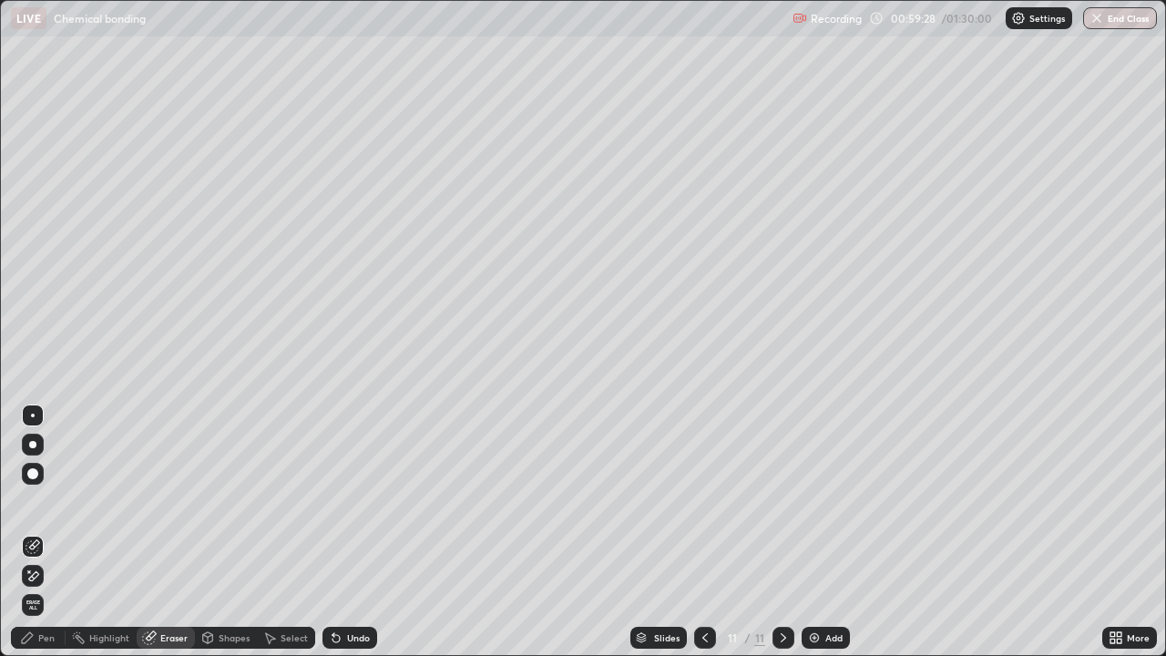
click at [812, 532] on img at bounding box center [814, 637] width 15 height 15
click at [44, 532] on div "Pen" at bounding box center [46, 637] width 16 height 9
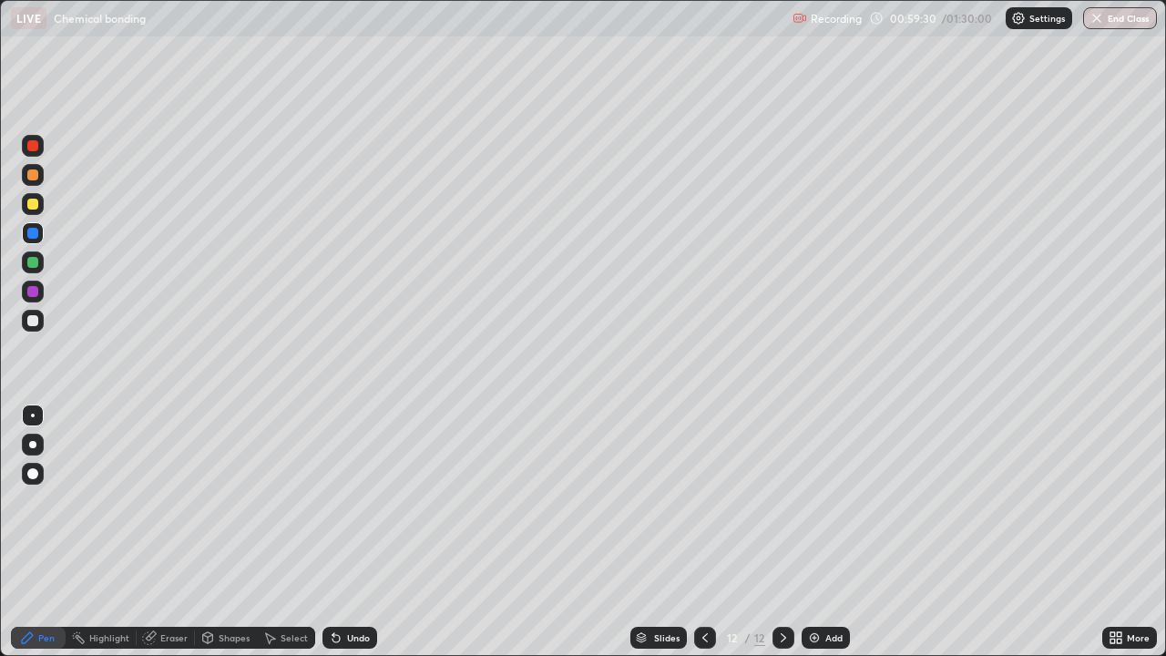
click at [39, 322] on div at bounding box center [33, 321] width 22 height 22
click at [36, 234] on div at bounding box center [32, 233] width 11 height 11
click at [817, 532] on img at bounding box center [814, 637] width 15 height 15
click at [40, 320] on div at bounding box center [33, 321] width 22 height 22
click at [336, 532] on icon at bounding box center [336, 637] width 15 height 15
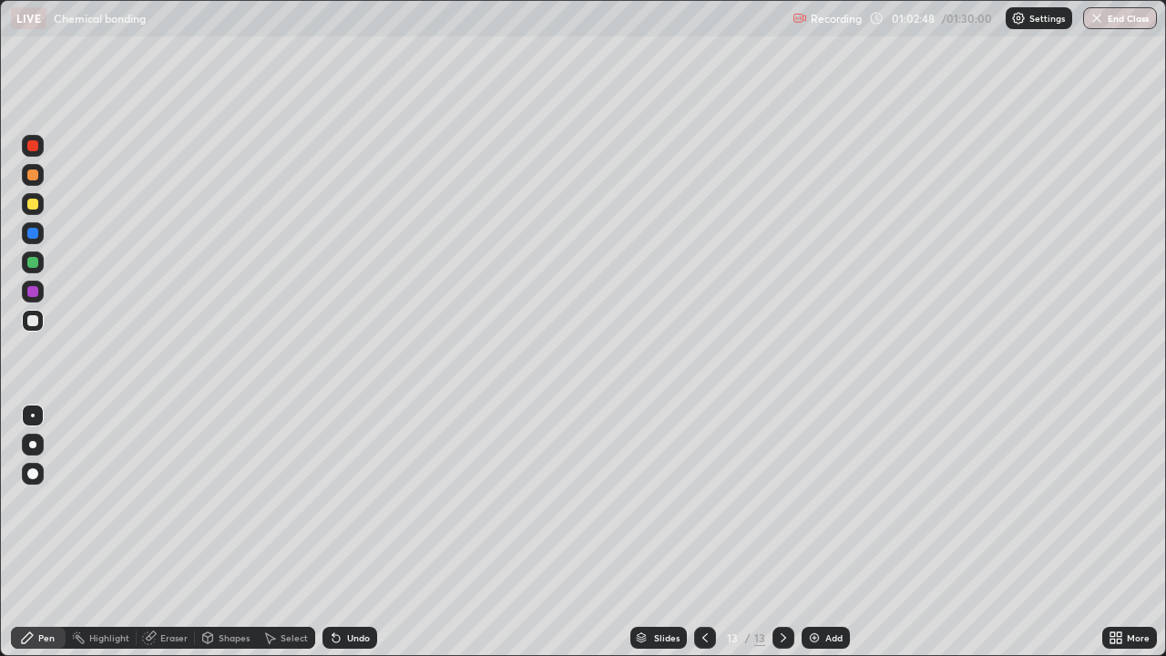
click at [34, 291] on div at bounding box center [32, 291] width 11 height 11
click at [34, 146] on div at bounding box center [32, 145] width 11 height 11
click at [39, 202] on div at bounding box center [33, 204] width 22 height 22
click at [336, 532] on icon at bounding box center [335, 638] width 7 height 7
click at [826, 532] on div "Add" at bounding box center [826, 638] width 48 height 22
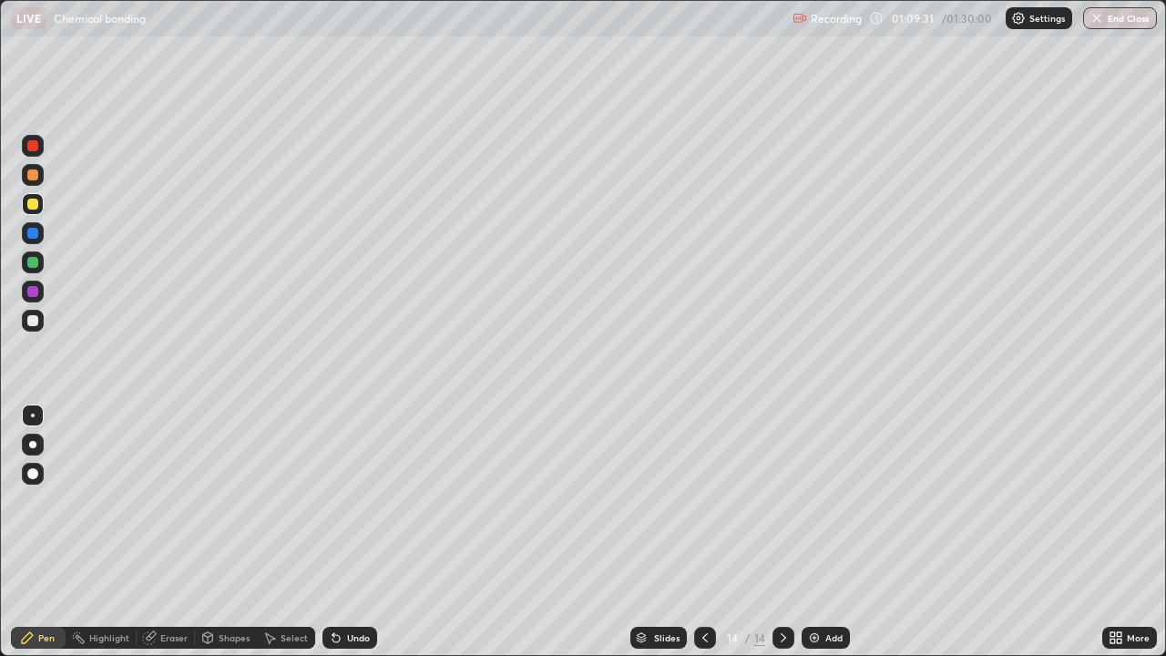
click at [33, 322] on div at bounding box center [32, 320] width 11 height 11
click at [35, 300] on div at bounding box center [33, 292] width 22 height 22
click at [31, 231] on div at bounding box center [32, 233] width 11 height 11
click at [37, 321] on div at bounding box center [32, 320] width 11 height 11
click at [36, 209] on div at bounding box center [32, 204] width 11 height 11
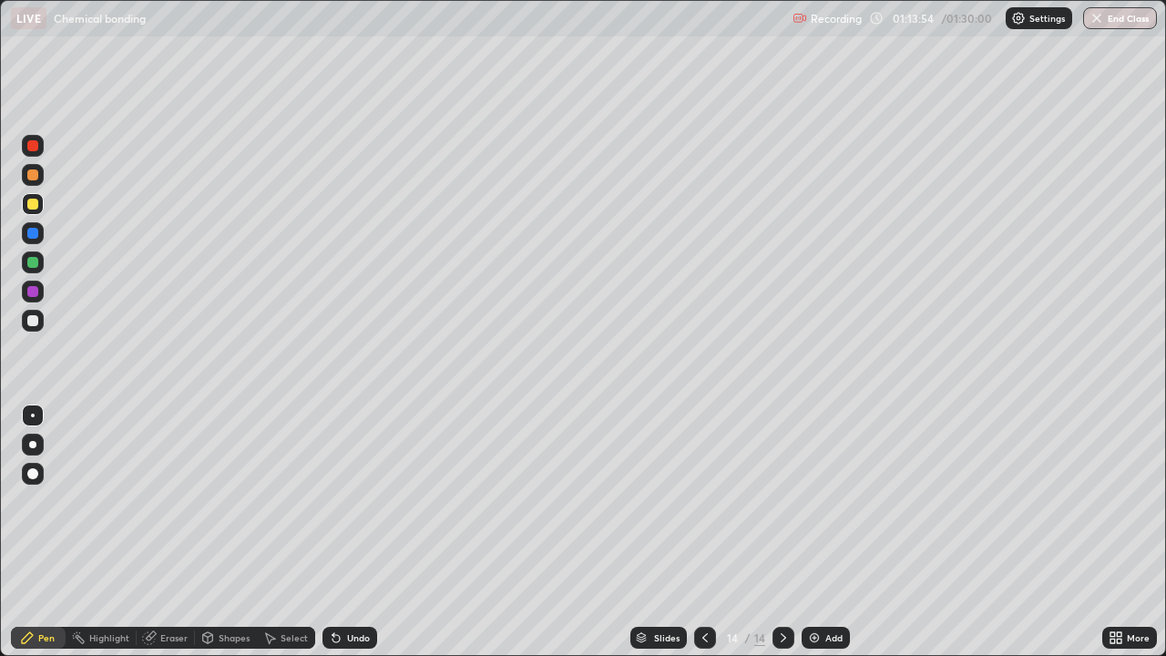
click at [168, 532] on div "Eraser" at bounding box center [173, 637] width 27 height 9
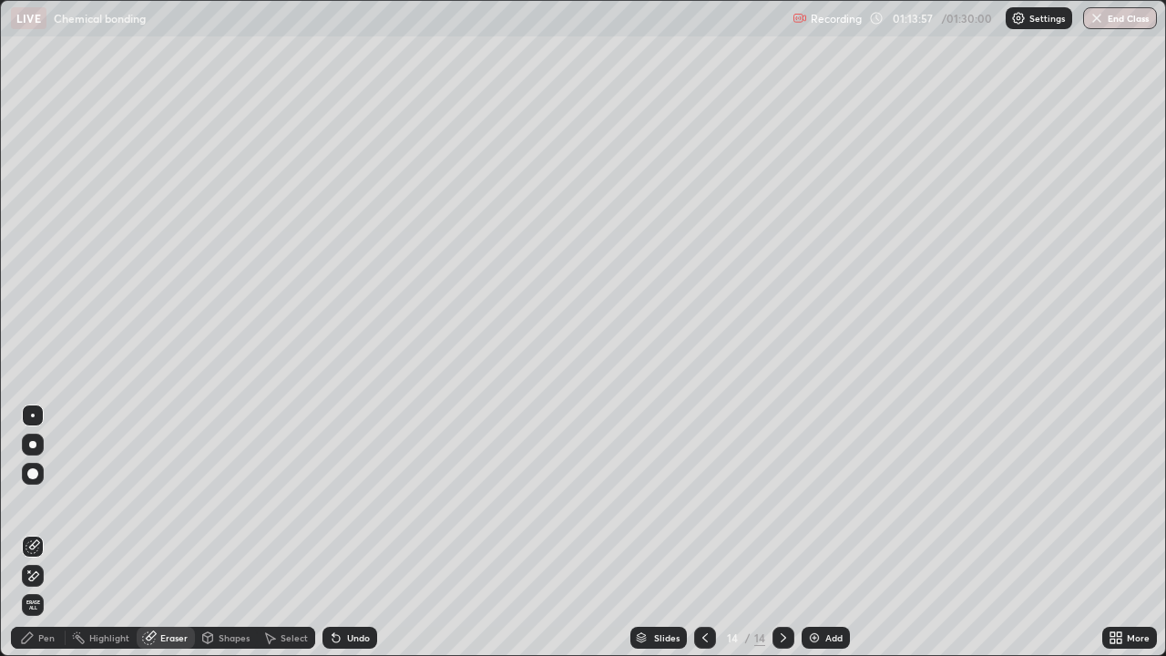
click at [42, 532] on div "Pen" at bounding box center [46, 637] width 16 height 9
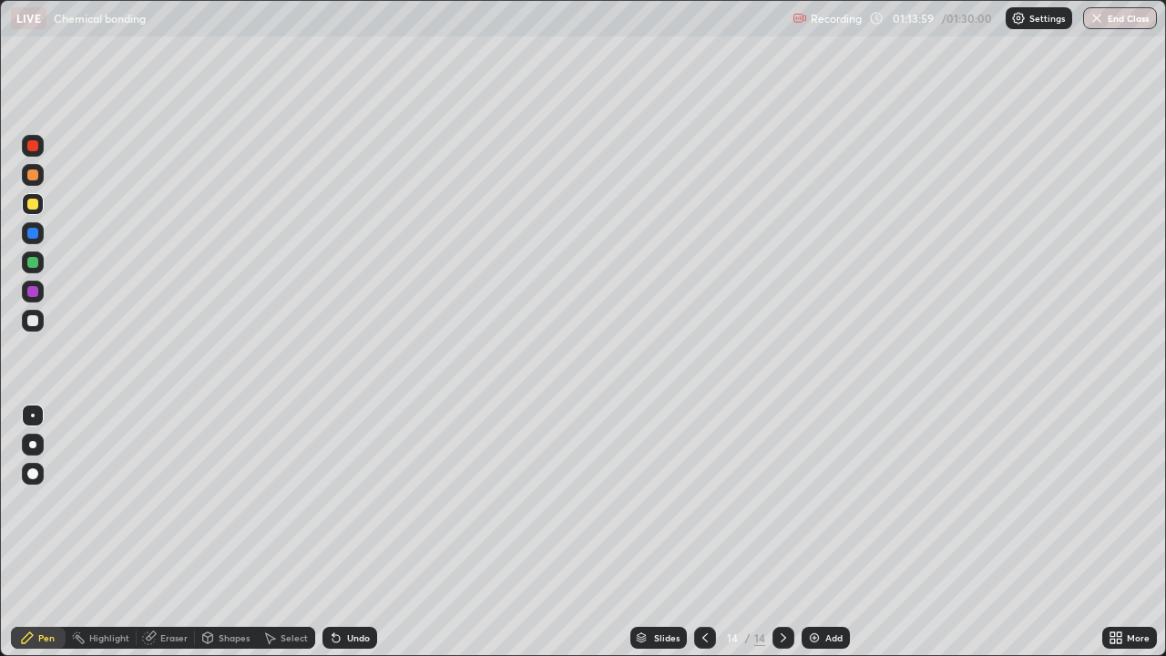
click at [34, 322] on div at bounding box center [32, 320] width 11 height 11
click at [42, 201] on div at bounding box center [33, 204] width 22 height 22
click at [29, 142] on div at bounding box center [32, 145] width 11 height 11
click at [815, 532] on img at bounding box center [814, 637] width 15 height 15
click at [34, 323] on div at bounding box center [32, 320] width 11 height 11
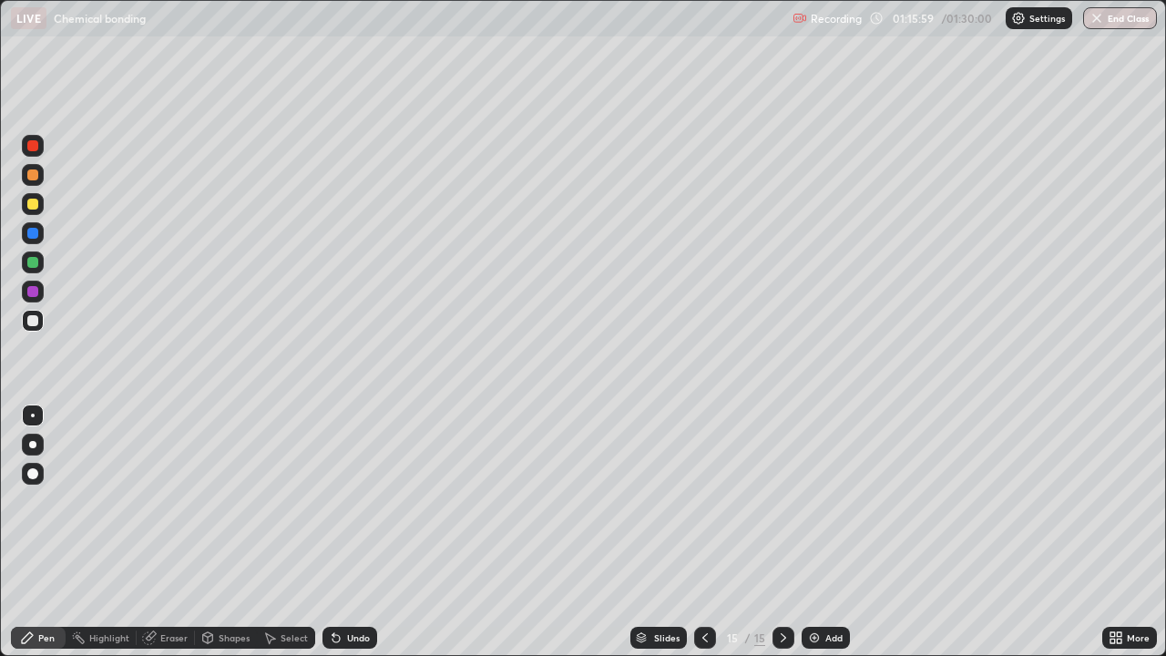
click at [43, 295] on div at bounding box center [33, 292] width 22 height 22
click at [33, 266] on div at bounding box center [32, 262] width 11 height 11
click at [34, 146] on div at bounding box center [32, 145] width 11 height 11
click at [155, 532] on icon at bounding box center [149, 637] width 15 height 15
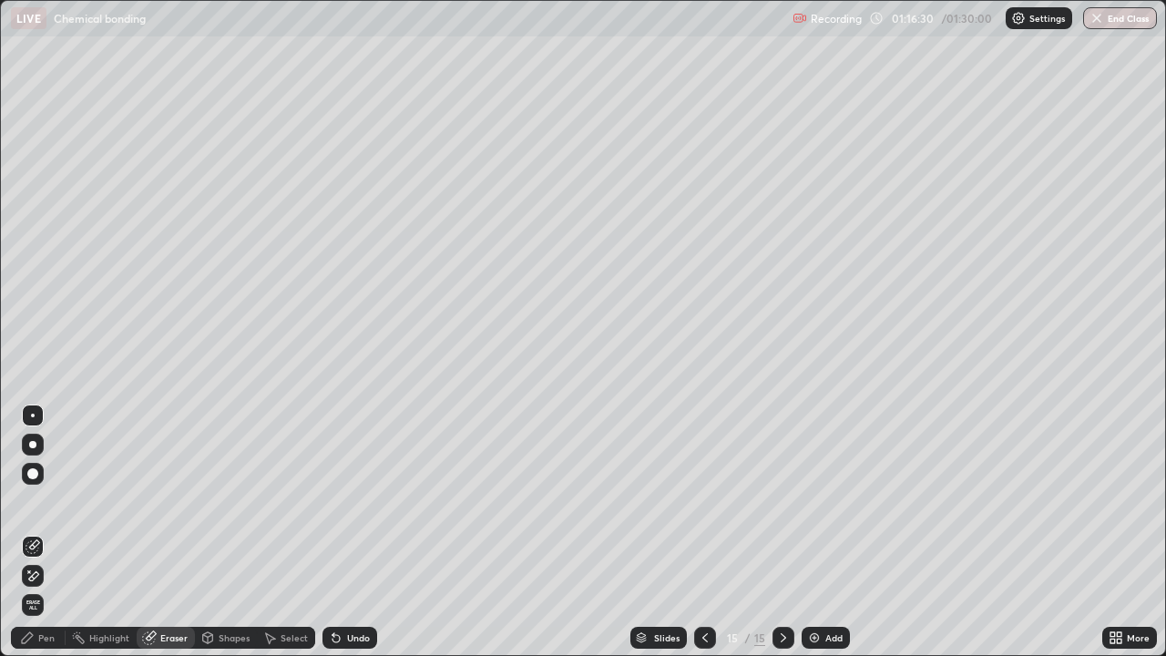
click at [43, 532] on div "Pen" at bounding box center [46, 637] width 16 height 9
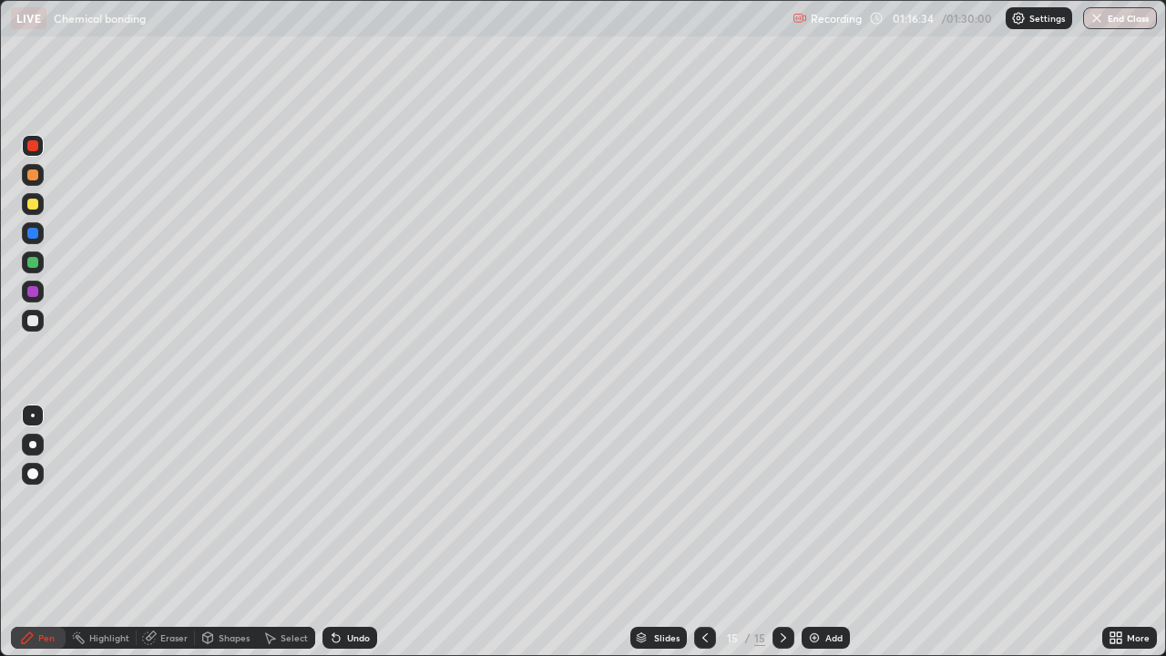
click at [34, 320] on div at bounding box center [32, 320] width 11 height 11
click at [34, 146] on div at bounding box center [32, 145] width 11 height 11
click at [33, 200] on div at bounding box center [32, 204] width 11 height 11
click at [332, 532] on icon at bounding box center [333, 634] width 2 height 2
click at [173, 532] on div "Eraser" at bounding box center [173, 637] width 27 height 9
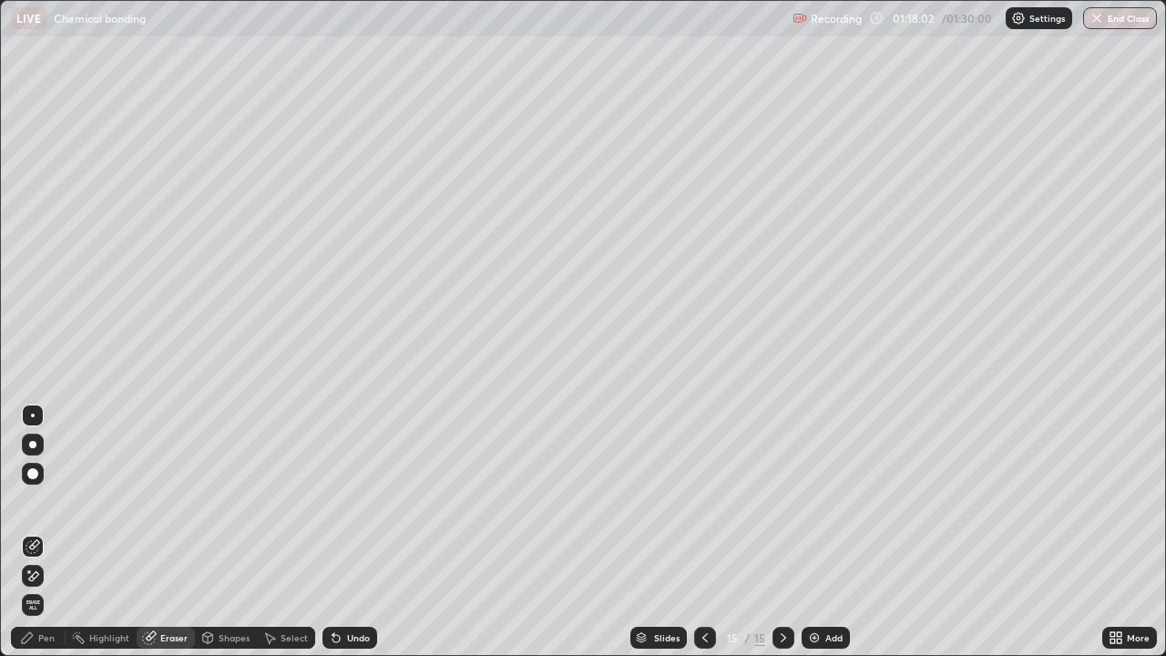
click at [41, 532] on div "Pen" at bounding box center [38, 638] width 55 height 22
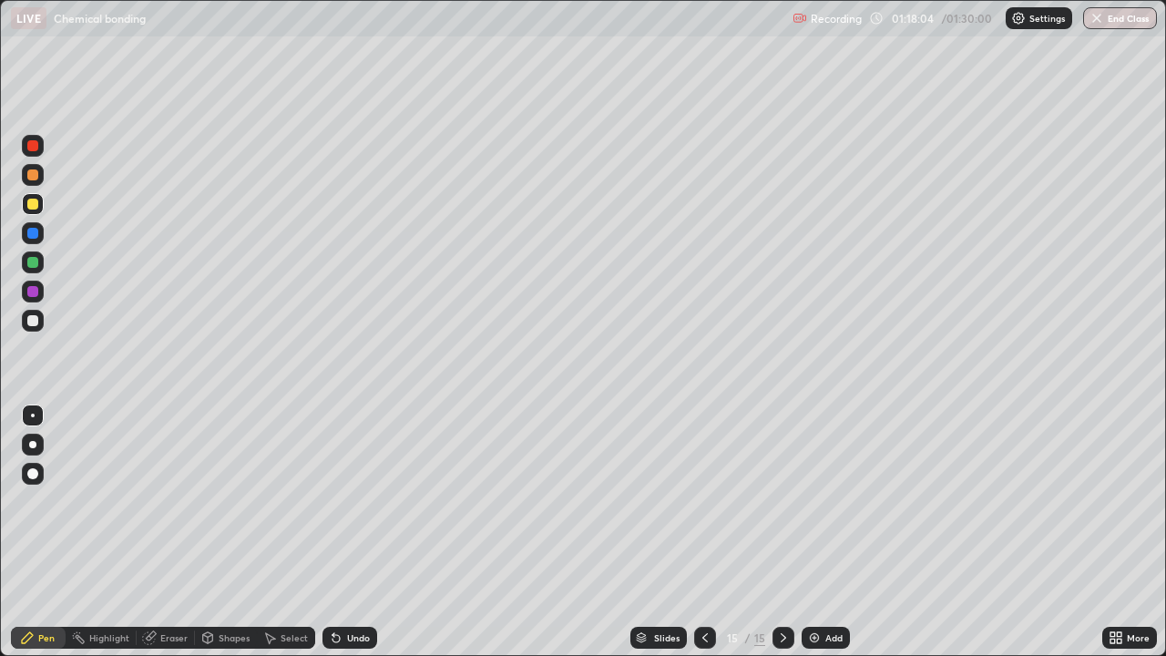
click at [348, 532] on div "Undo" at bounding box center [349, 638] width 55 height 22
click at [34, 233] on div at bounding box center [32, 233] width 11 height 11
click at [39, 292] on div at bounding box center [33, 292] width 22 height 22
click at [41, 234] on div at bounding box center [33, 233] width 22 height 22
click at [26, 291] on div at bounding box center [33, 292] width 22 height 22
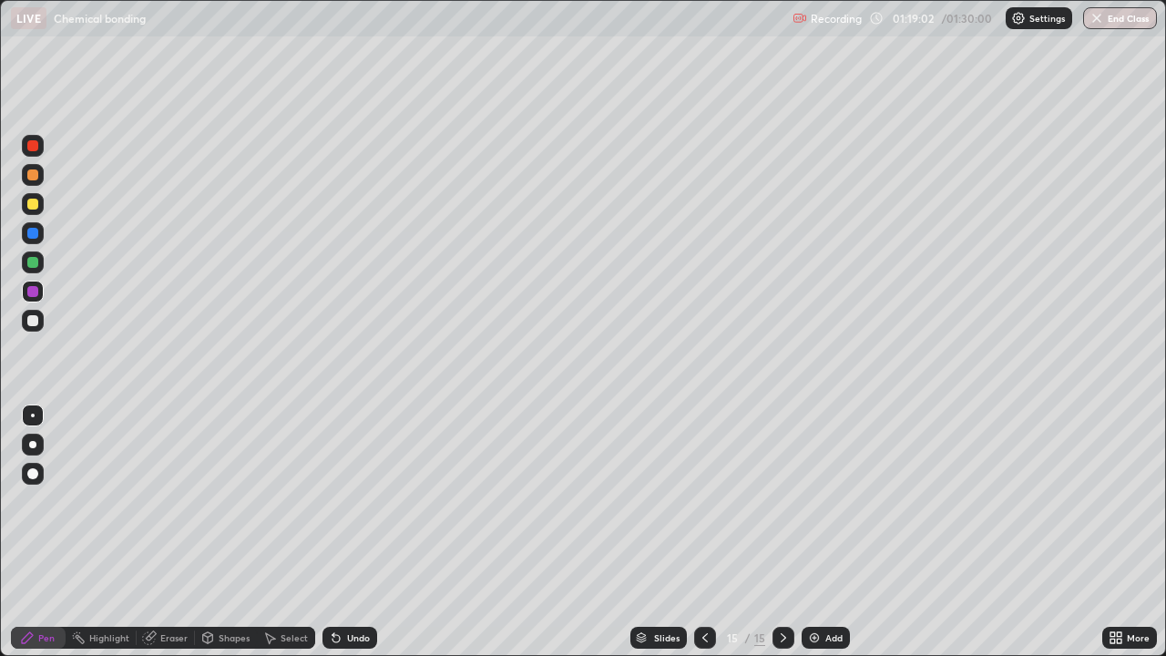
click at [31, 202] on div at bounding box center [32, 204] width 11 height 11
click at [37, 292] on div at bounding box center [32, 291] width 11 height 11
click at [34, 233] on div at bounding box center [32, 233] width 11 height 11
click at [36, 202] on div at bounding box center [32, 204] width 11 height 11
click at [160, 532] on div "Eraser" at bounding box center [166, 638] width 58 height 22
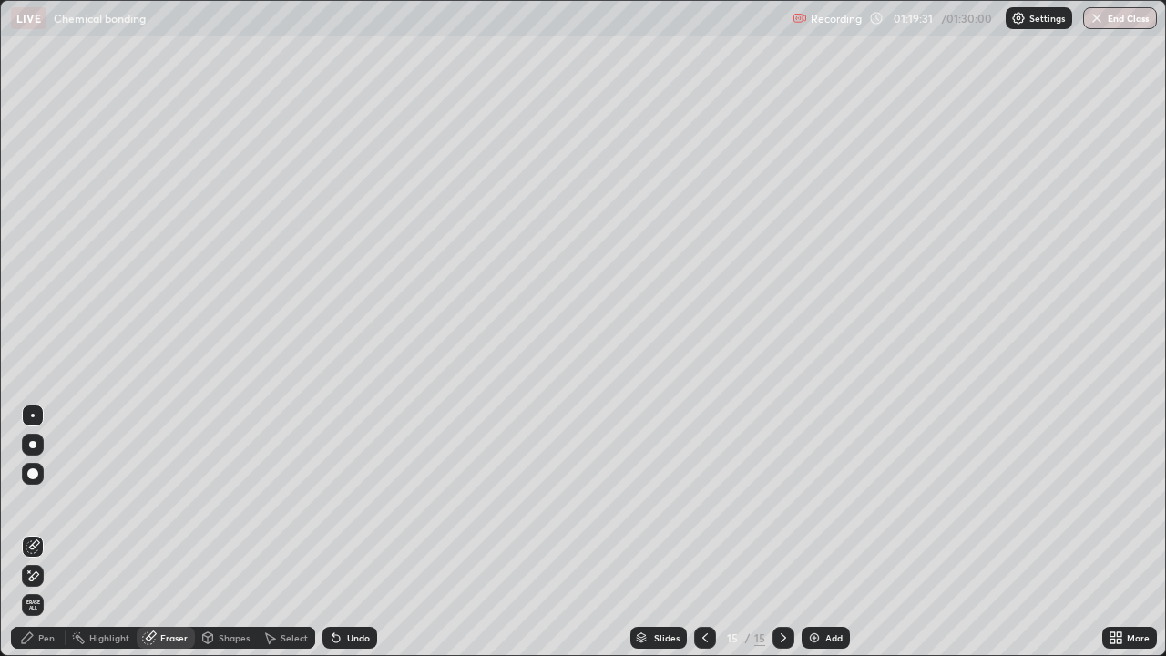
click at [346, 532] on div "Undo" at bounding box center [349, 638] width 55 height 22
click at [34, 532] on icon at bounding box center [27, 637] width 15 height 15
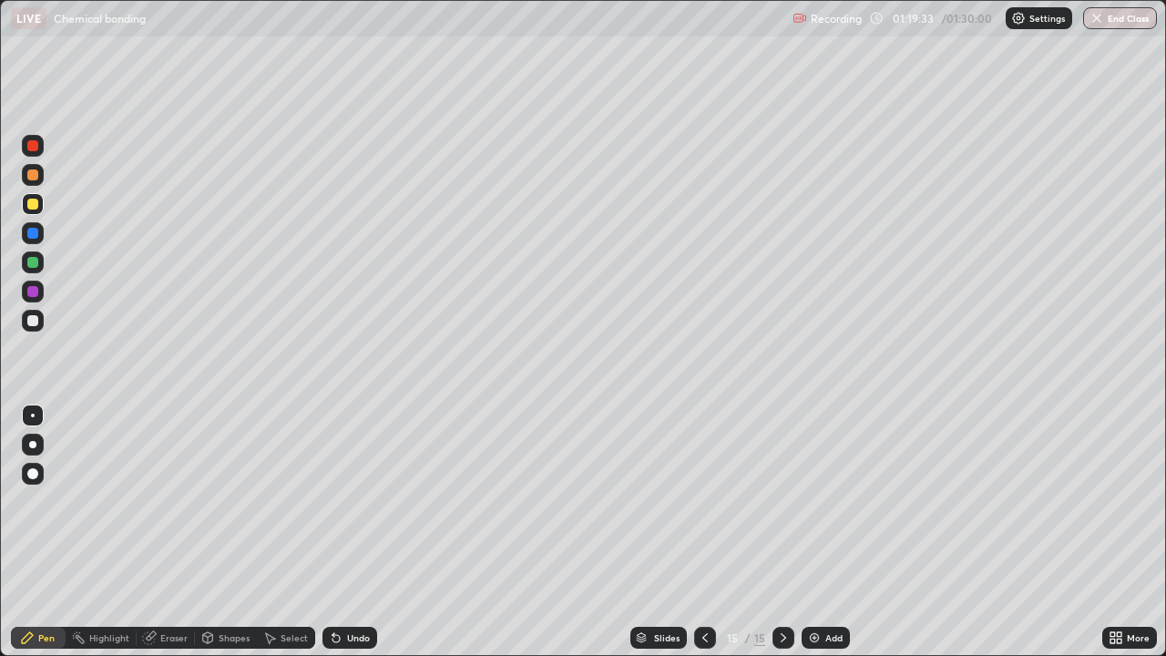
click at [37, 145] on div at bounding box center [32, 145] width 11 height 11
click at [1099, 17] on img "button" at bounding box center [1097, 18] width 15 height 15
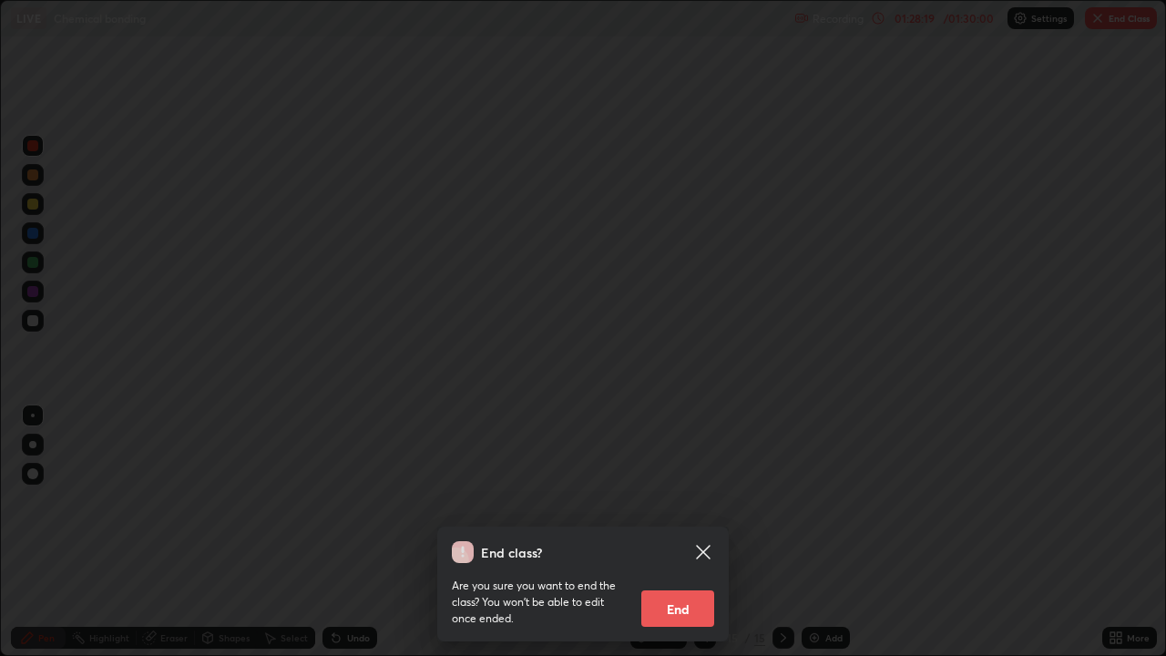
click at [684, 532] on button "End" at bounding box center [677, 608] width 73 height 36
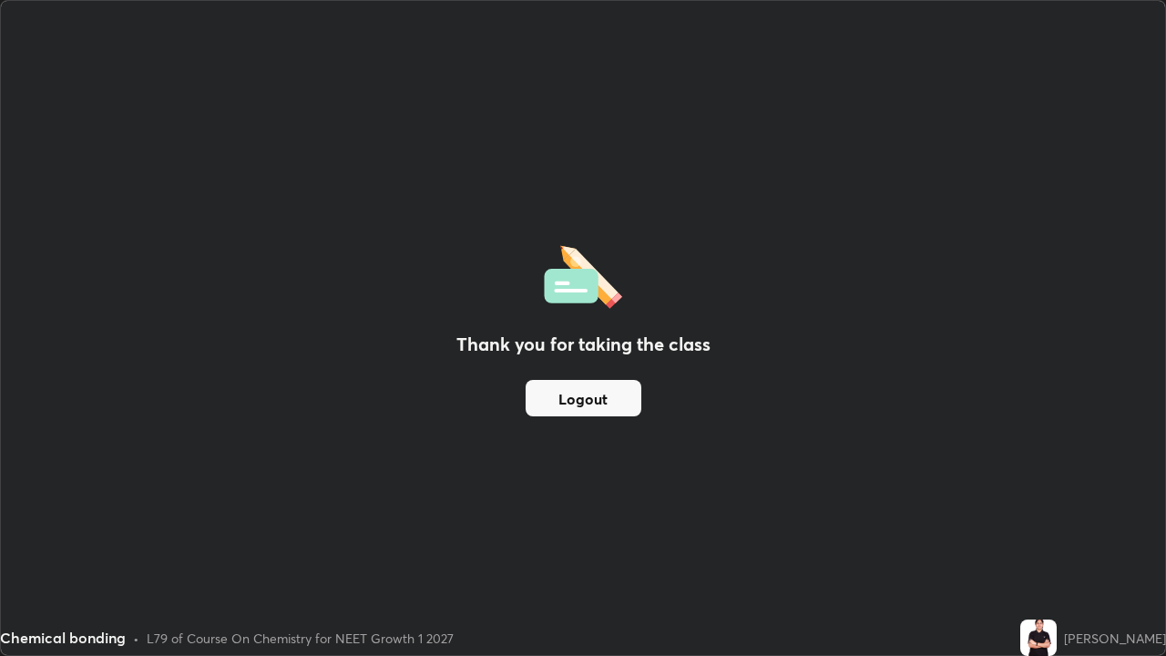
click at [595, 401] on button "Logout" at bounding box center [584, 398] width 116 height 36
